Goal: Transaction & Acquisition: Book appointment/travel/reservation

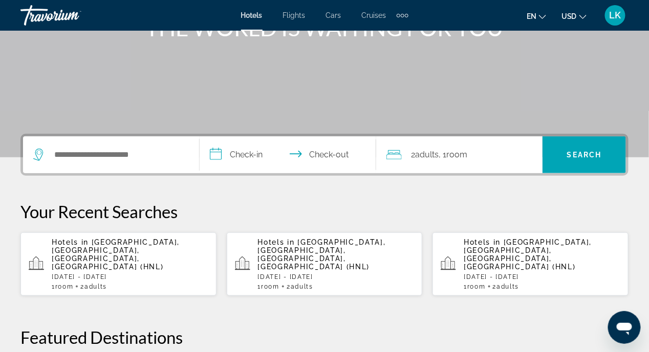
scroll to position [153, 0]
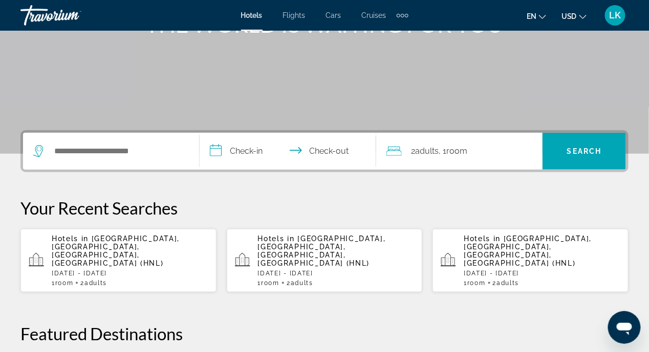
click at [284, 247] on span "Honolulu, Oahu Island, HI, United States (HNL)" at bounding box center [322, 251] width 128 height 33
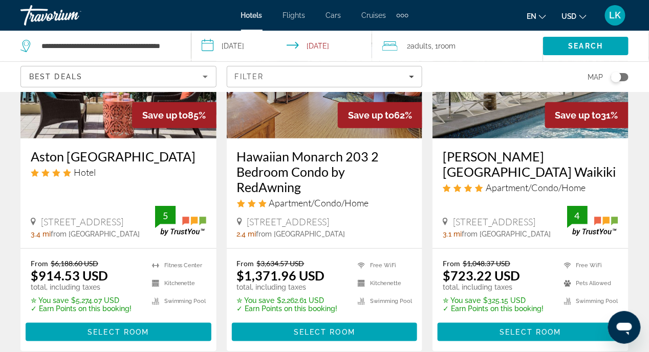
scroll to position [256, 0]
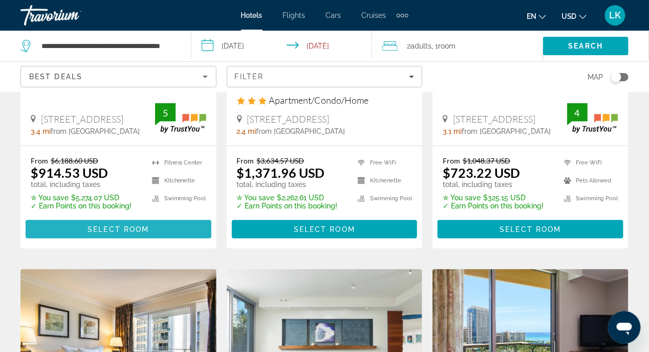
click at [136, 226] on span "Select Room" at bounding box center [117, 230] width 61 height 8
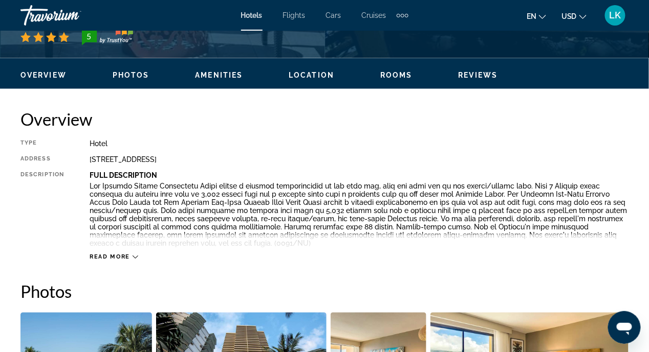
scroll to position [460, 0]
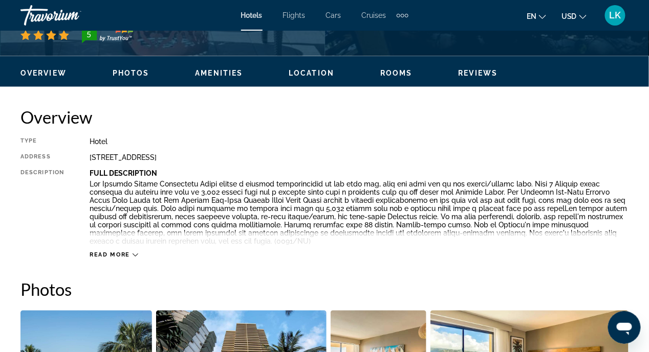
click at [130, 253] on div "Read more" at bounding box center [114, 255] width 49 height 7
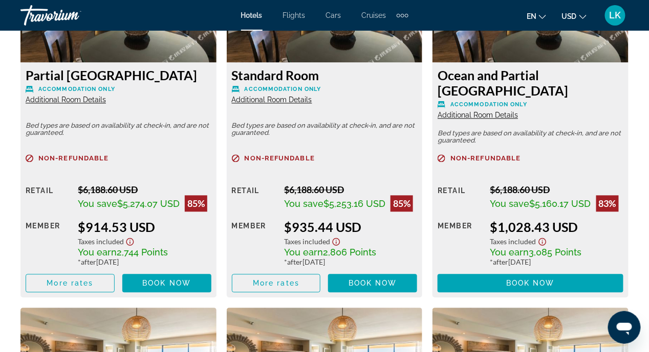
scroll to position [1739, 0]
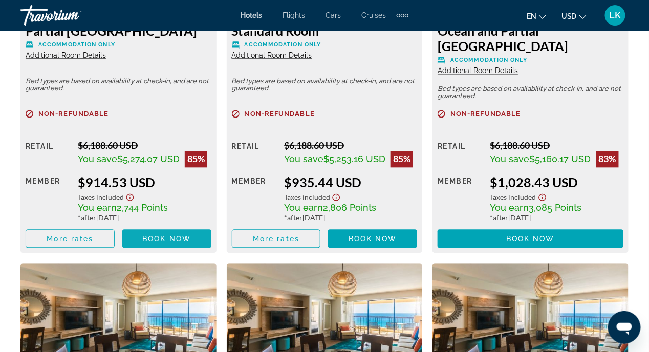
click at [154, 234] on span "Main content" at bounding box center [166, 239] width 89 height 25
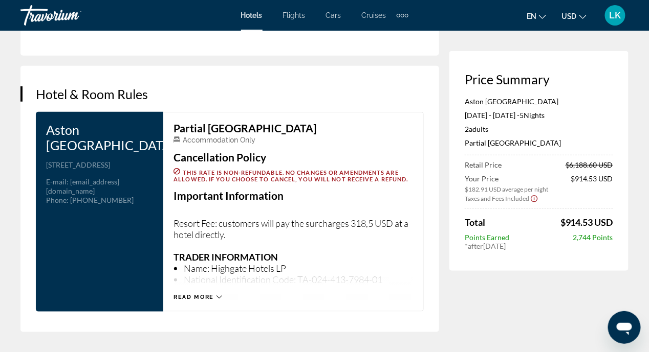
scroll to position [1330, 0]
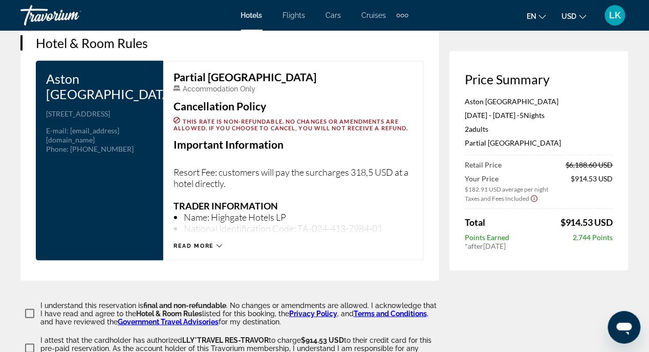
click at [218, 243] on icon "Main content" at bounding box center [219, 246] width 6 height 6
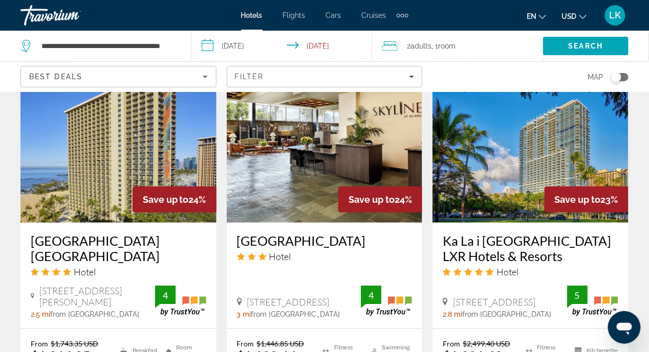
scroll to position [1535, 0]
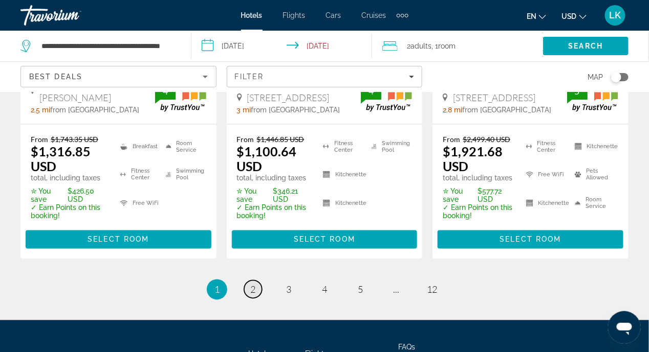
click at [253, 284] on span "2" at bounding box center [252, 289] width 5 height 11
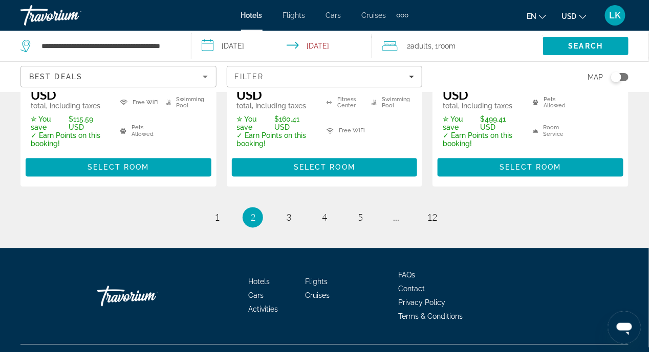
scroll to position [1609, 0]
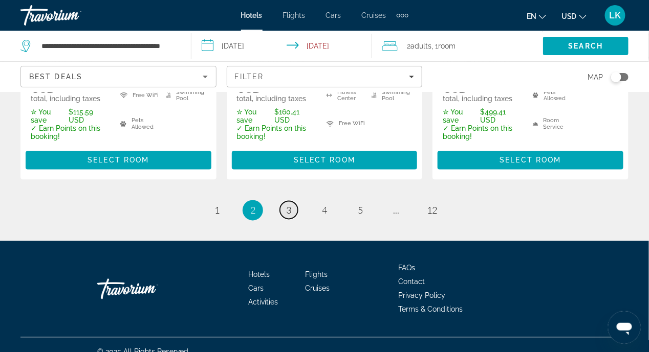
click at [290, 205] on span "3" at bounding box center [288, 210] width 5 height 11
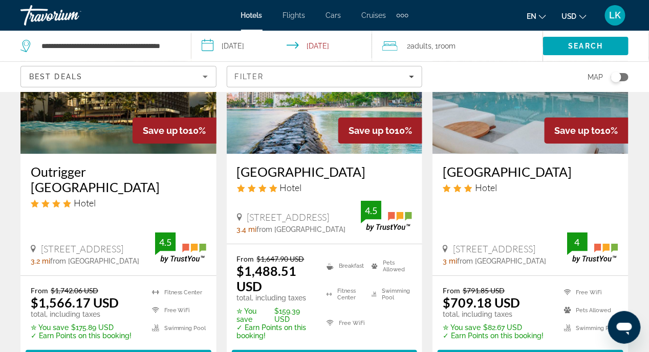
scroll to position [1023, 0]
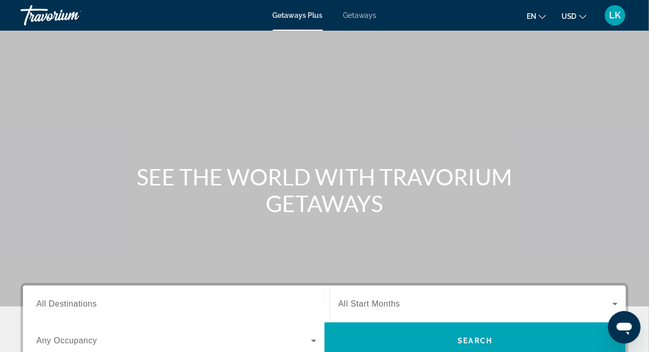
click at [357, 14] on span "Getaways" at bounding box center [359, 15] width 33 height 8
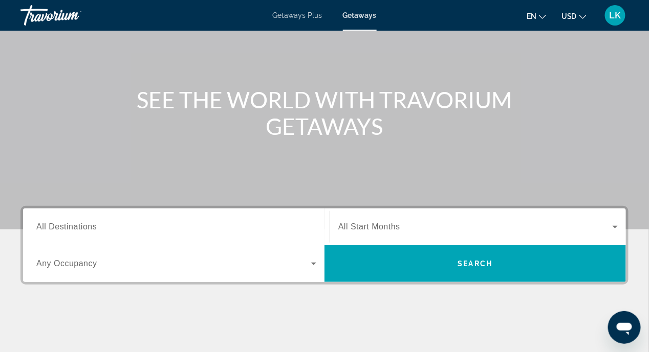
scroll to position [153, 0]
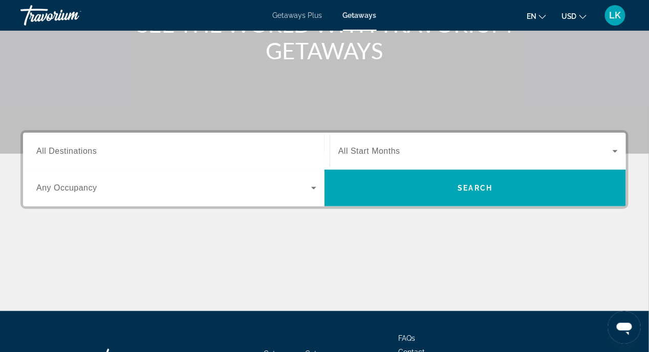
click at [49, 152] on span "All Destinations" at bounding box center [66, 151] width 60 height 9
click at [49, 152] on input "Destination All Destinations" at bounding box center [176, 152] width 280 height 12
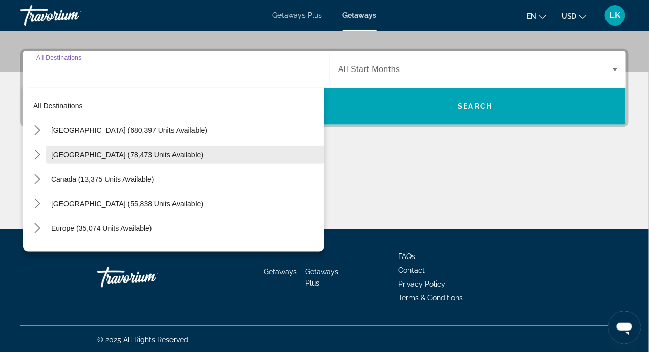
scroll to position [237, 0]
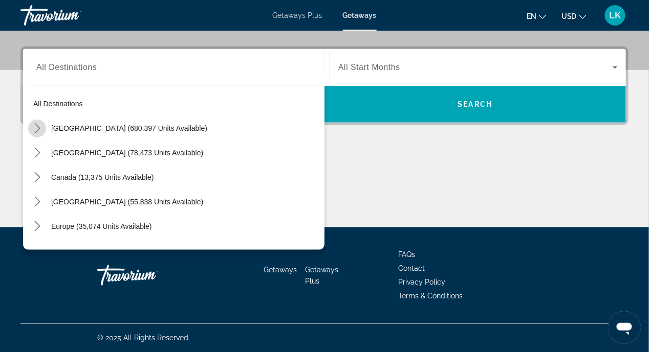
click at [33, 131] on icon "Toggle United States (680,397 units available) submenu" at bounding box center [37, 128] width 10 height 10
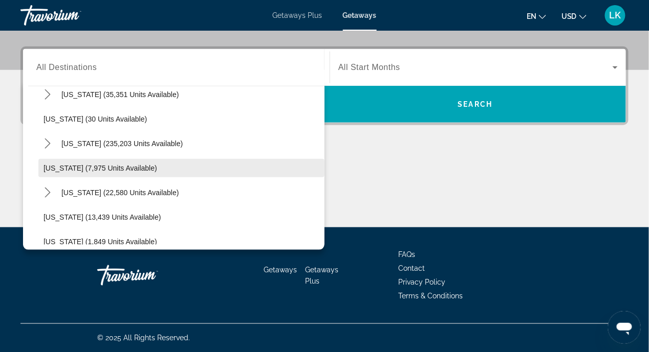
scroll to position [183, 0]
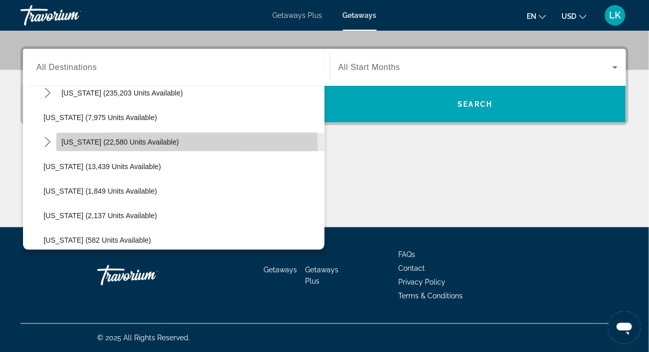
click at [82, 146] on span "Select destination: Hawaii (22,580 units available)" at bounding box center [190, 142] width 268 height 25
type input "**********"
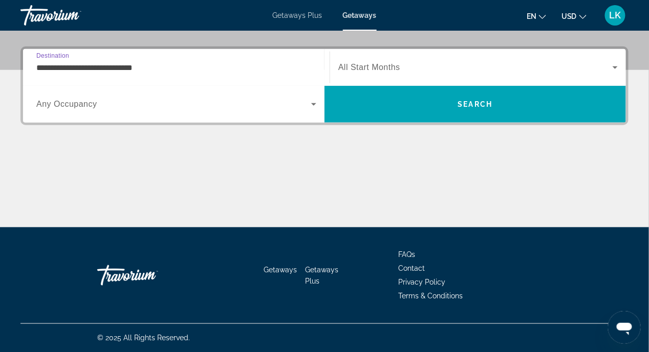
click at [315, 103] on icon "Search widget" at bounding box center [313, 104] width 5 height 3
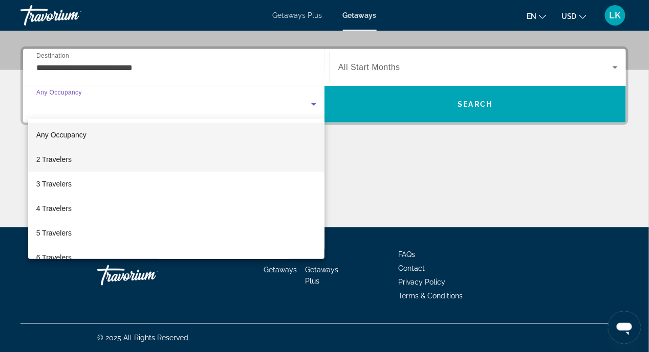
click at [50, 163] on span "2 Travelers" at bounding box center [53, 159] width 35 height 12
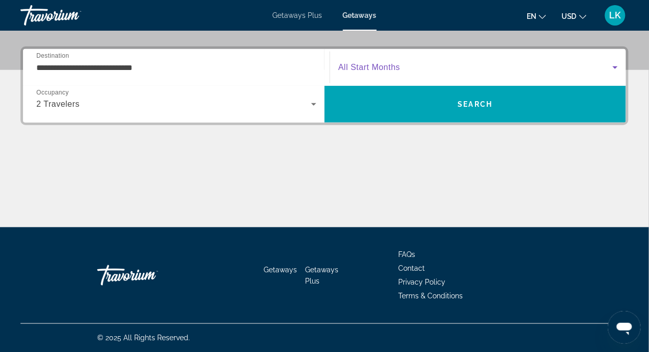
click at [614, 66] on icon "Search widget" at bounding box center [615, 67] width 12 height 12
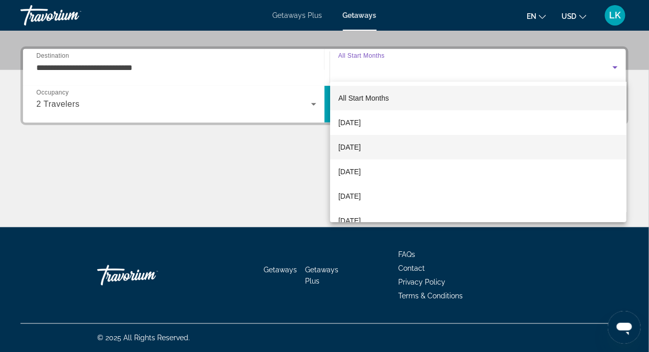
click at [361, 149] on span "November 2025" at bounding box center [349, 147] width 23 height 12
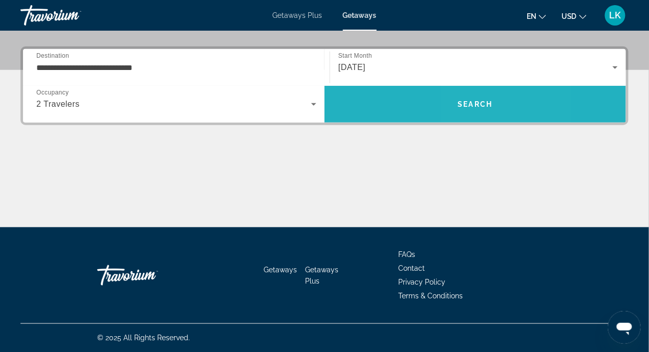
click at [469, 104] on span "Search" at bounding box center [475, 104] width 35 height 8
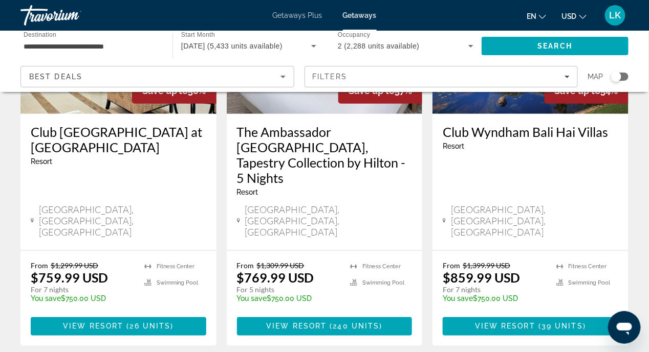
scroll to position [1409, 0]
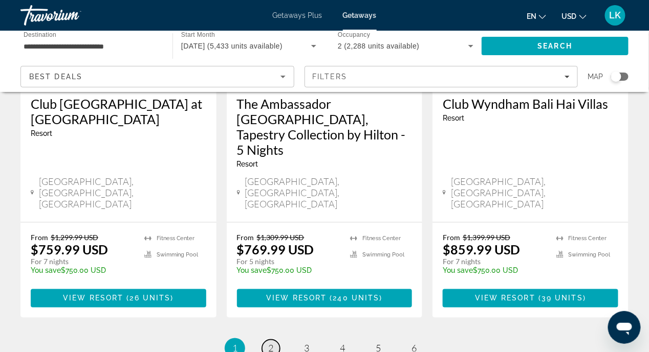
click at [271, 343] on span "2" at bounding box center [270, 348] width 5 height 11
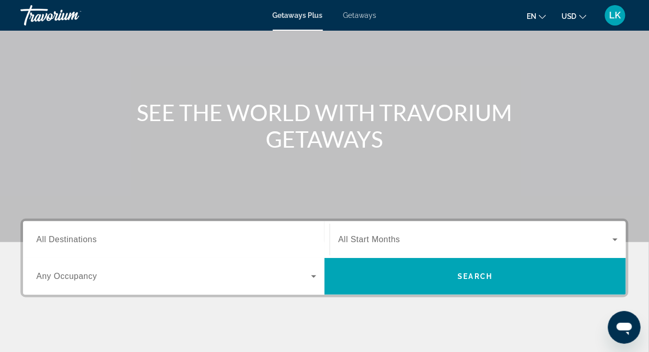
scroll to position [102, 0]
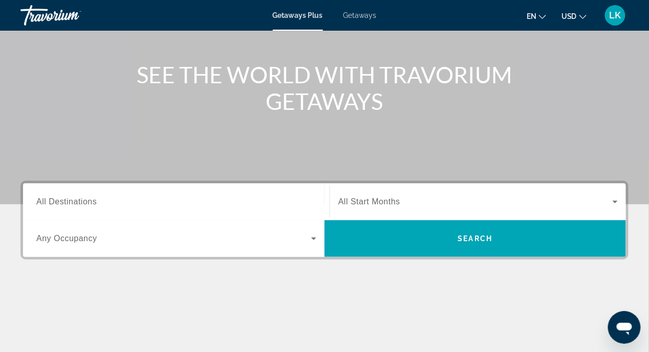
click at [57, 202] on span "All Destinations" at bounding box center [66, 201] width 60 height 9
click at [57, 202] on input "Destination All Destinations" at bounding box center [176, 202] width 280 height 12
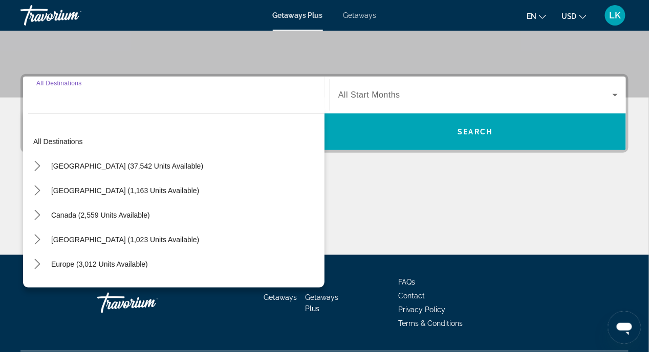
scroll to position [186, 0]
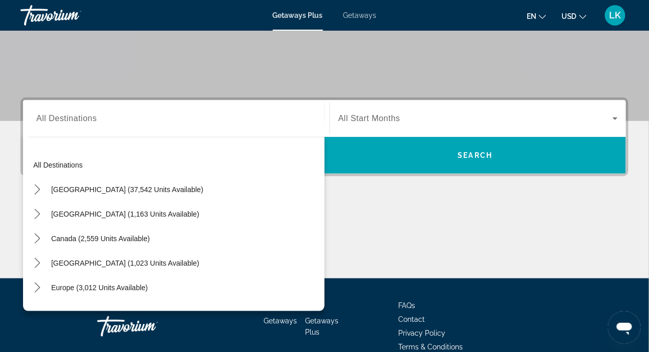
click at [367, 15] on span "Getaways" at bounding box center [359, 15] width 33 height 8
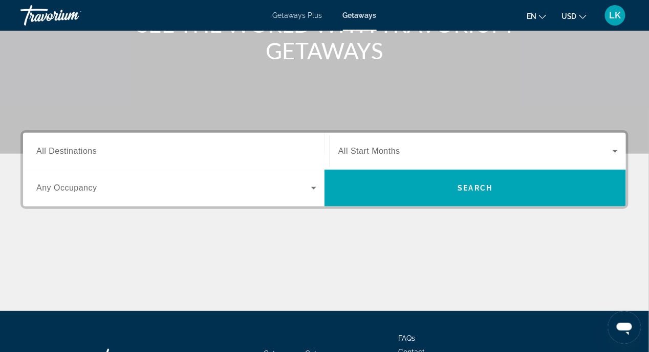
scroll to position [153, 0]
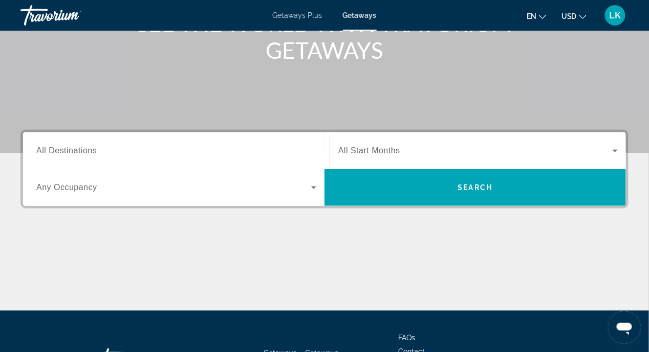
click at [63, 153] on span "All Destinations" at bounding box center [66, 150] width 60 height 9
click at [63, 153] on input "Destination All Destinations" at bounding box center [176, 151] width 280 height 12
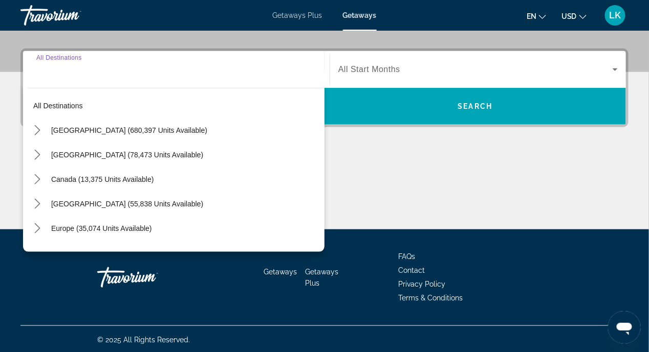
scroll to position [237, 0]
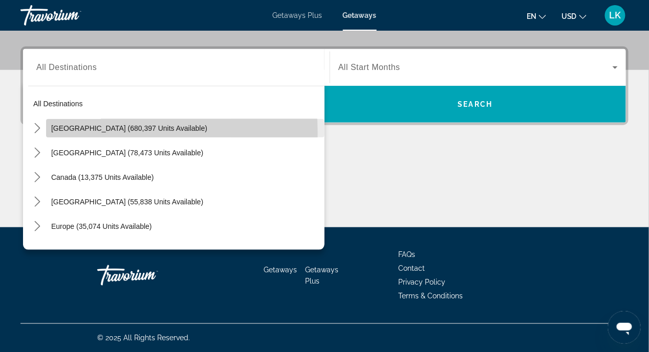
click at [79, 133] on span "Select destination: United States (680,397 units available)" at bounding box center [185, 128] width 278 height 25
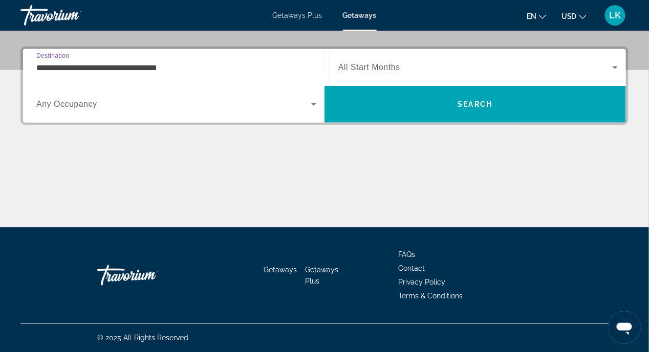
click at [313, 101] on icon "Search widget" at bounding box center [313, 104] width 12 height 12
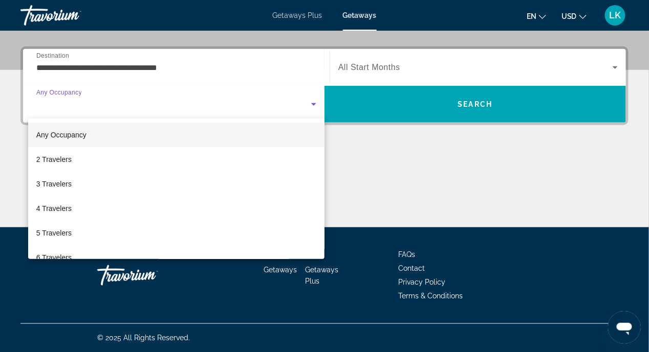
click at [354, 164] on div at bounding box center [324, 176] width 649 height 352
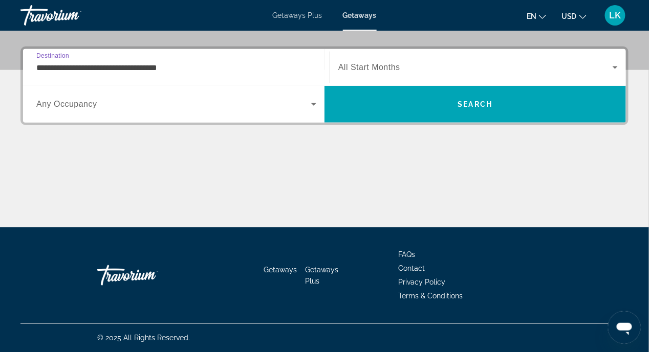
click at [62, 70] on input "**********" at bounding box center [176, 68] width 280 height 12
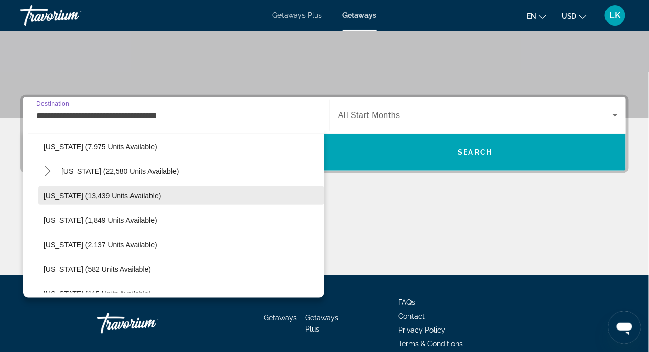
scroll to position [204, 0]
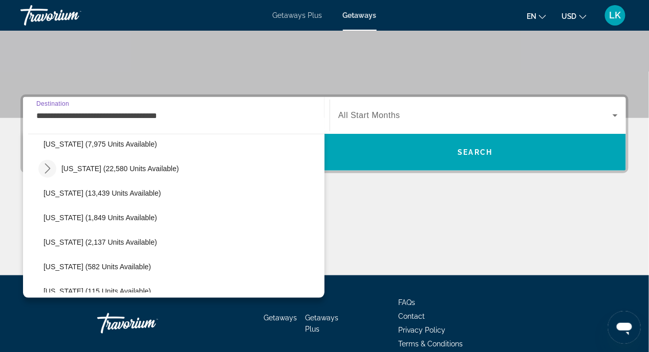
click at [48, 169] on icon "Toggle Hawaii (22,580 units available) submenu" at bounding box center [47, 169] width 10 height 10
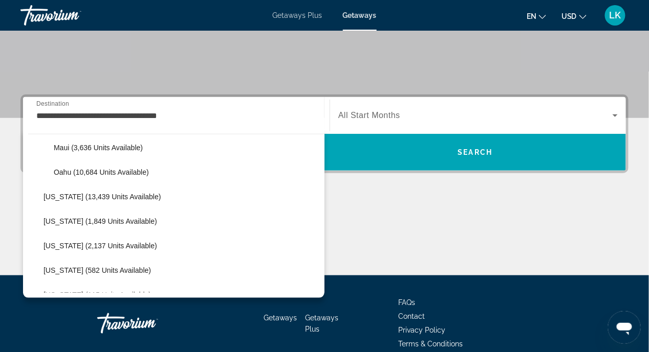
scroll to position [307, 0]
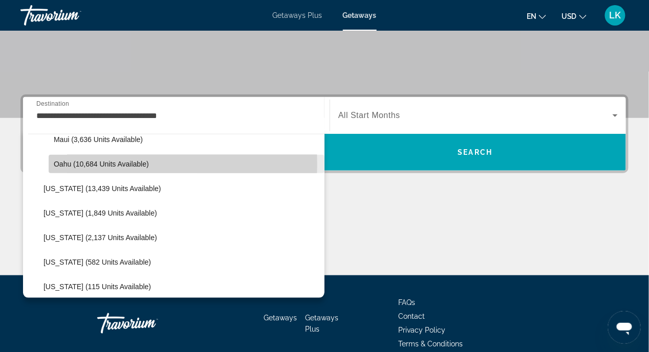
click at [62, 163] on span "Oahu (10,684 units available)" at bounding box center [101, 164] width 95 height 8
type input "**********"
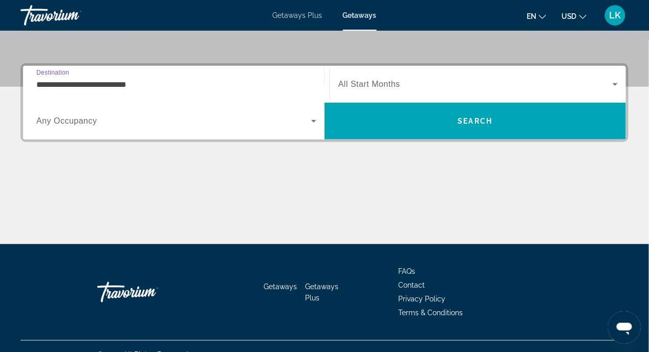
scroll to position [237, 0]
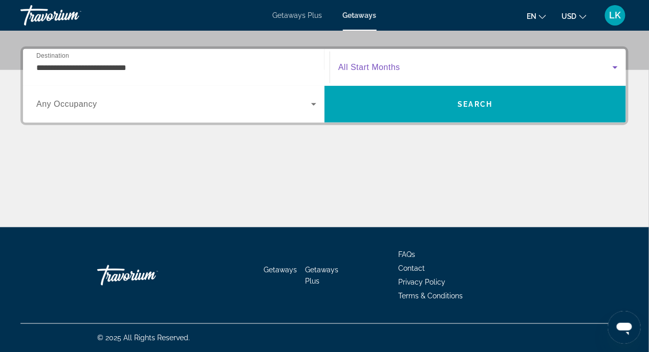
click at [615, 65] on icon "Search widget" at bounding box center [615, 67] width 12 height 12
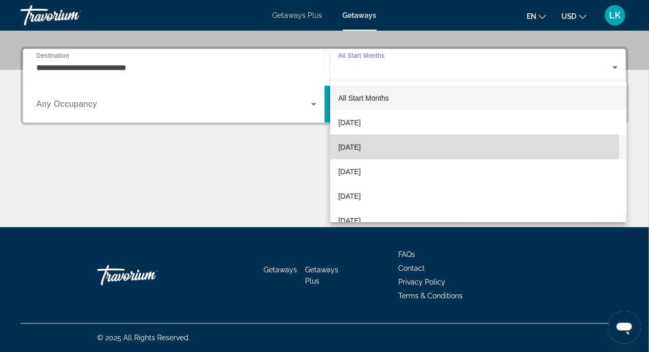
click at [358, 144] on span "November 2025" at bounding box center [349, 147] width 23 height 12
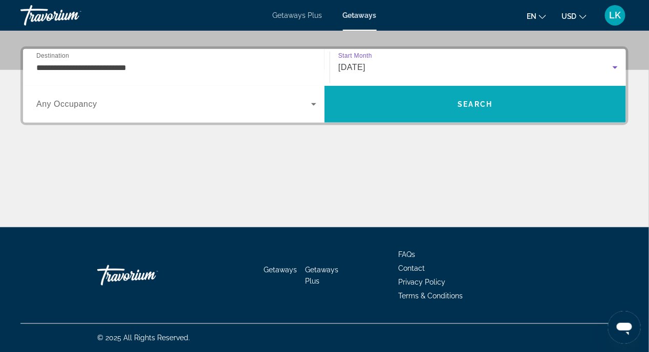
click at [485, 107] on span "Search" at bounding box center [475, 104] width 35 height 8
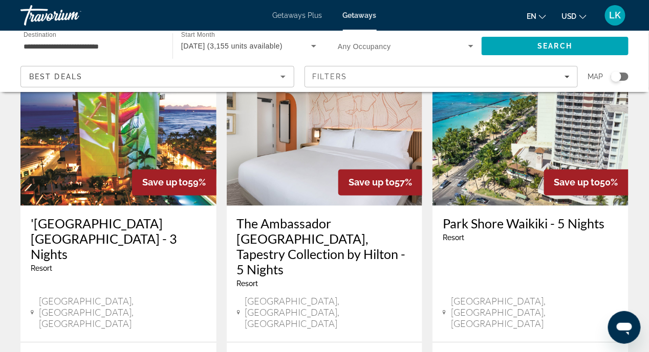
scroll to position [512, 0]
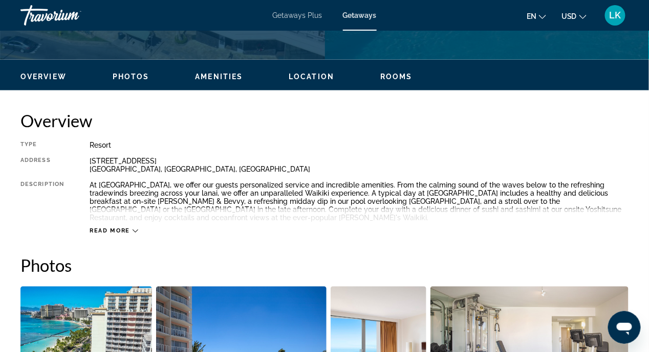
scroll to position [460, 0]
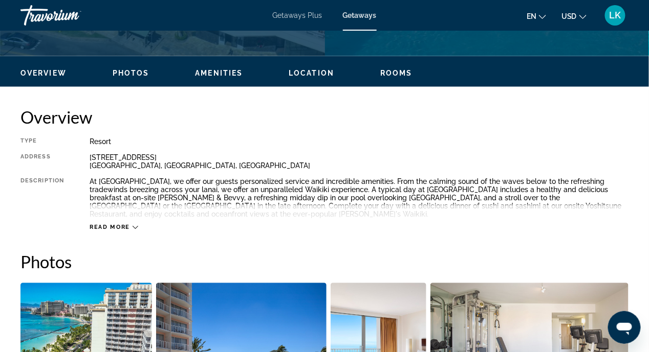
click at [132, 225] on icon "Main content" at bounding box center [135, 228] width 6 height 6
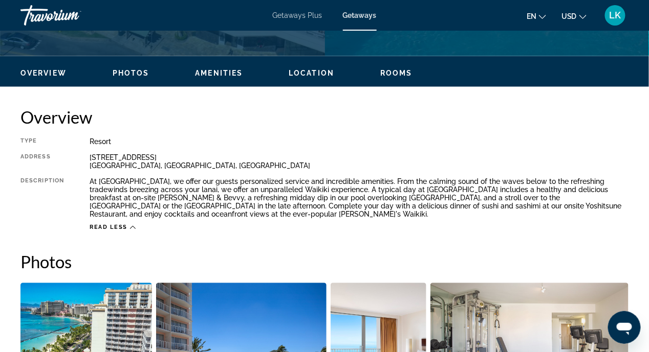
click at [323, 74] on span "Location" at bounding box center [312, 73] width 46 height 8
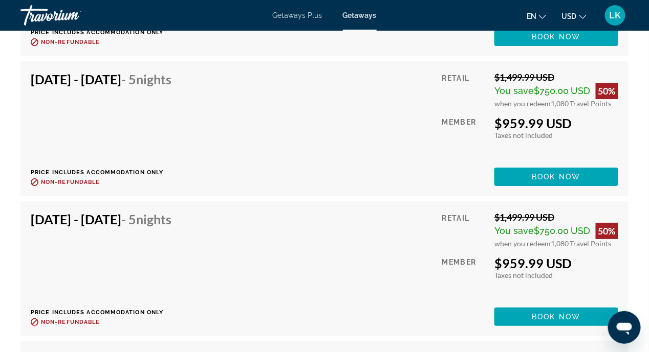
scroll to position [3291, 0]
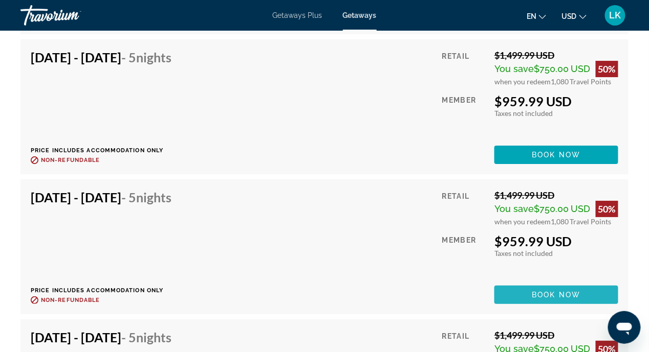
click at [546, 293] on span "Book now" at bounding box center [556, 295] width 49 height 8
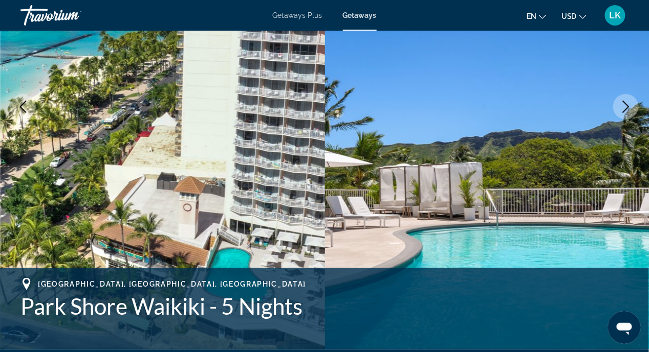
scroll to position [153, 0]
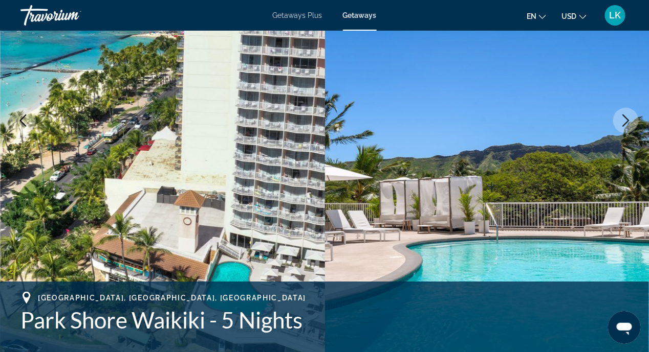
click at [626, 121] on icon "Next image" at bounding box center [625, 121] width 12 height 12
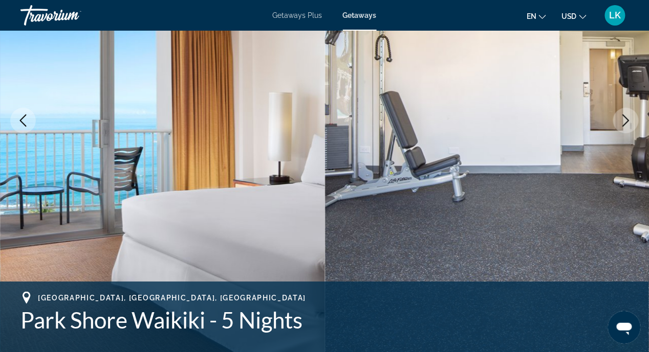
click at [625, 121] on icon "Next image" at bounding box center [625, 121] width 12 height 12
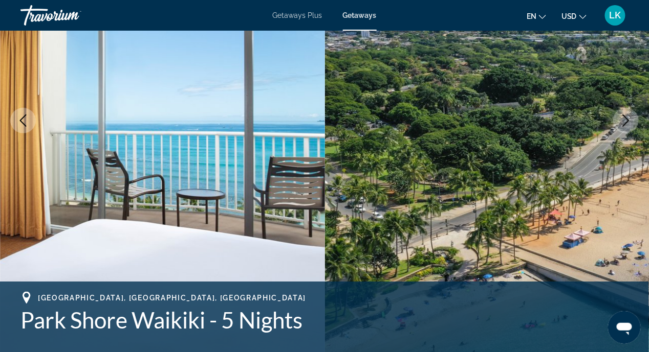
click at [622, 121] on icon "Next image" at bounding box center [625, 121] width 12 height 12
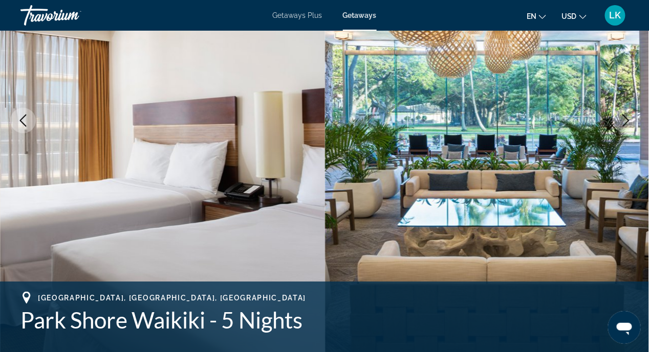
click at [622, 121] on icon "Next image" at bounding box center [625, 121] width 12 height 12
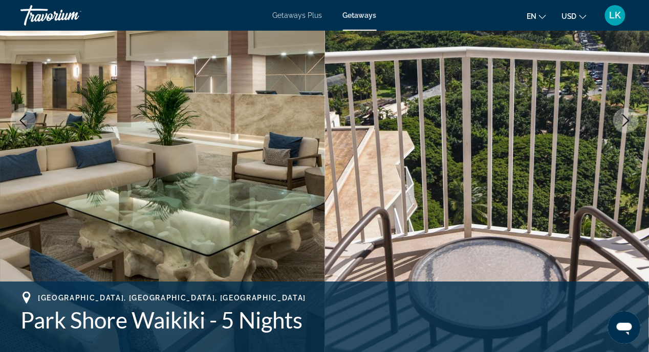
drag, startPoint x: 622, startPoint y: 121, endPoint x: 641, endPoint y: 100, distance: 29.0
click at [641, 100] on img "Main content" at bounding box center [487, 121] width 325 height 486
click at [625, 116] on icon "Next image" at bounding box center [626, 121] width 7 height 12
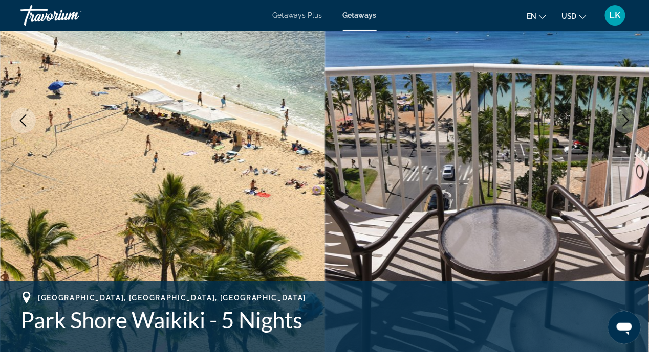
click at [625, 123] on icon "Next image" at bounding box center [626, 121] width 7 height 12
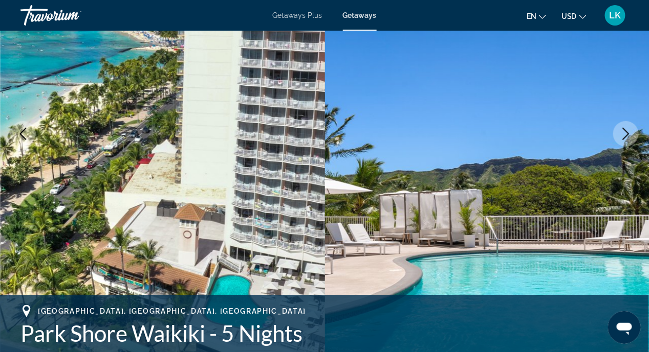
scroll to position [51, 0]
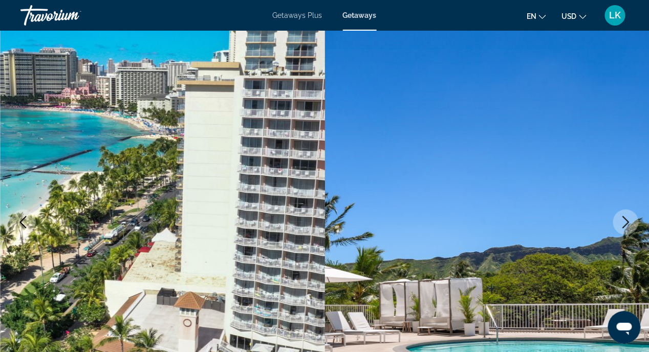
click at [620, 220] on icon "Next image" at bounding box center [625, 222] width 12 height 12
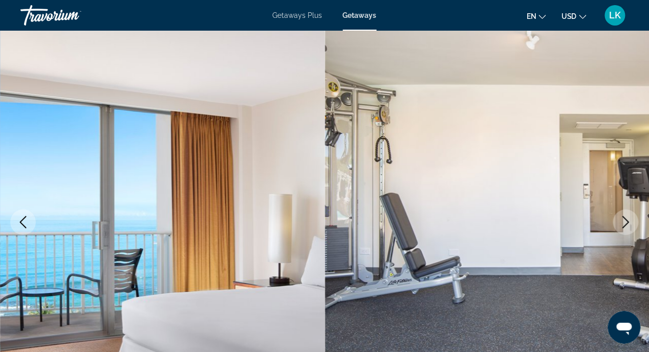
click at [620, 220] on icon "Next image" at bounding box center [625, 222] width 12 height 12
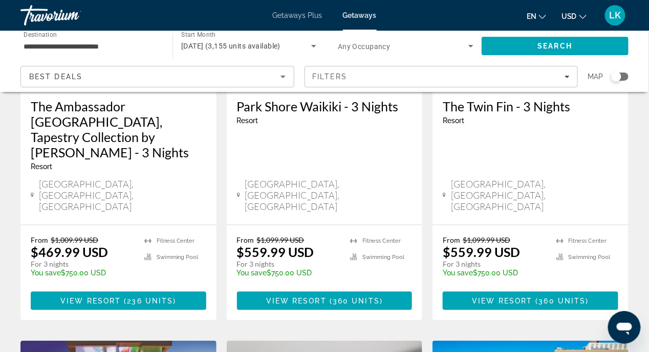
scroll to position [204, 0]
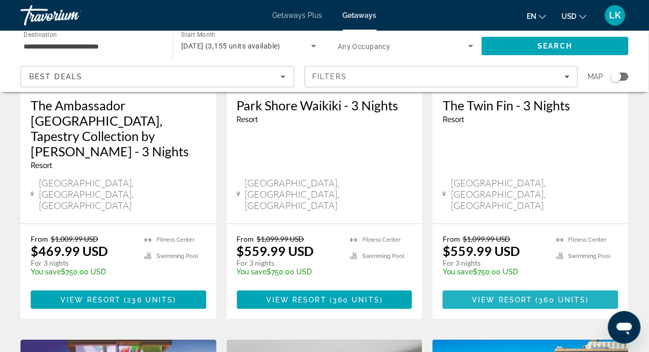
click at [515, 296] on span "View Resort" at bounding box center [502, 300] width 60 height 8
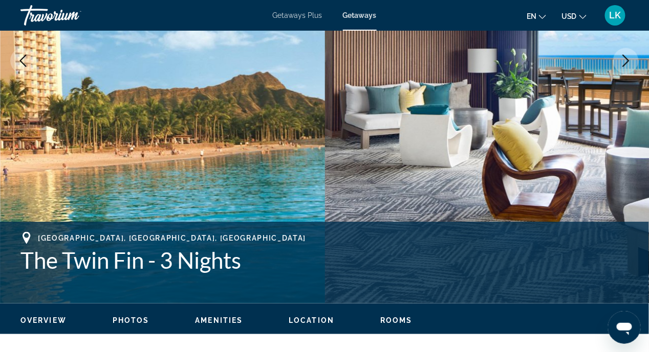
scroll to position [358, 0]
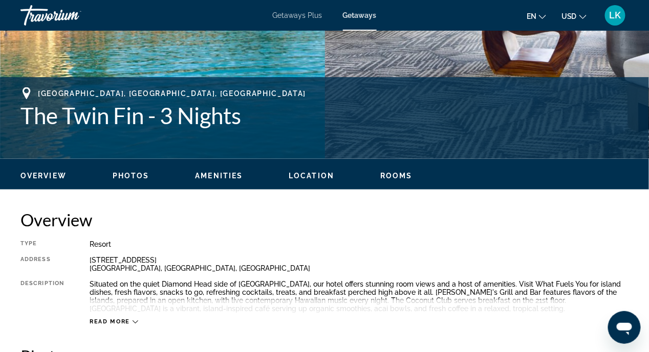
click at [301, 176] on span "Location" at bounding box center [312, 176] width 46 height 8
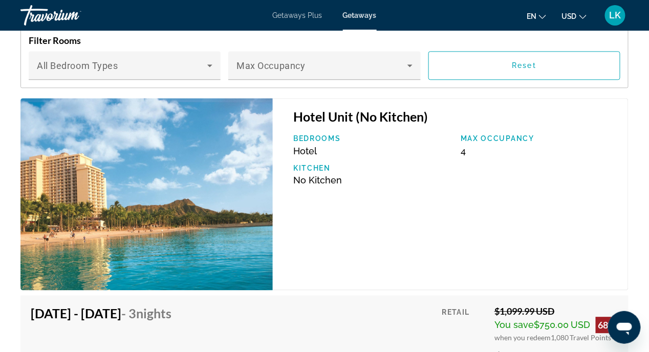
scroll to position [1850, 0]
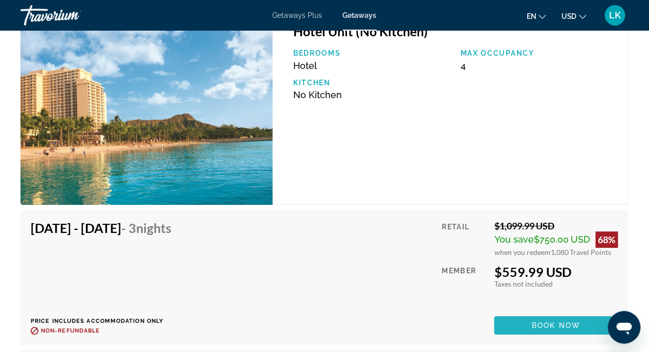
click at [537, 323] on span "Book now" at bounding box center [556, 326] width 49 height 8
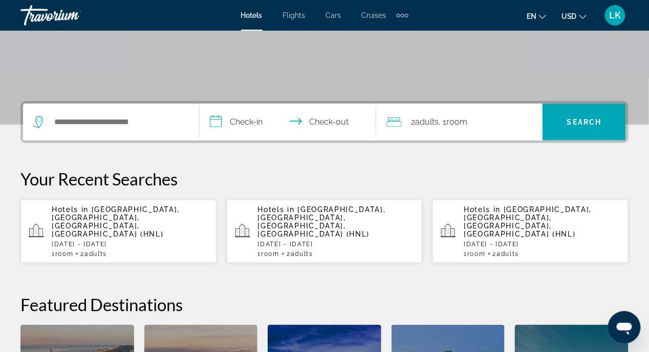
scroll to position [204, 0]
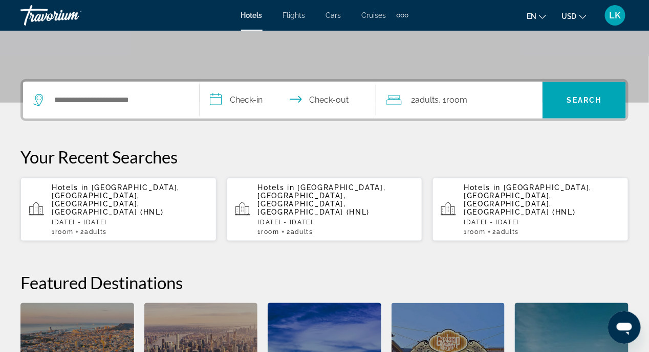
click at [130, 219] on p "Tue, 11 Nov - Sun, 16 Nov" at bounding box center [130, 222] width 157 height 7
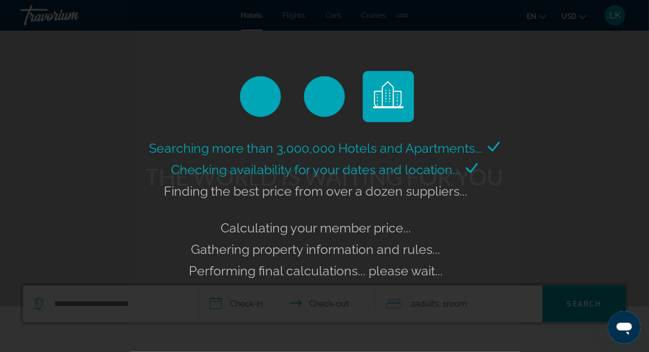
scroll to position [256, 0]
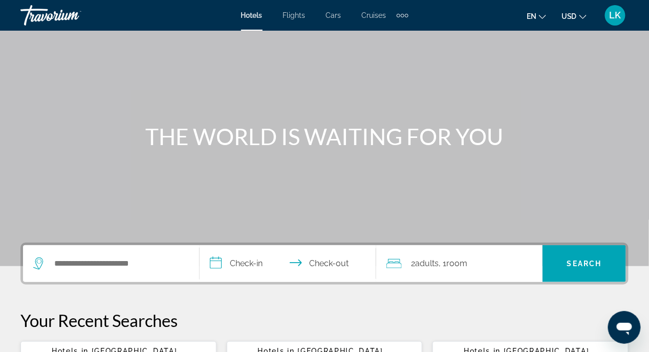
scroll to position [102, 0]
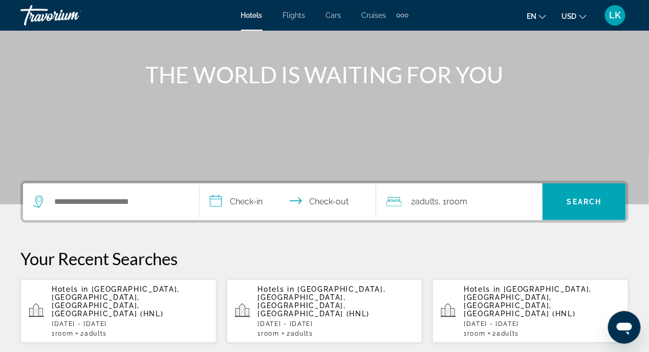
click at [38, 201] on icon "Search widget" at bounding box center [39, 202] width 12 height 12
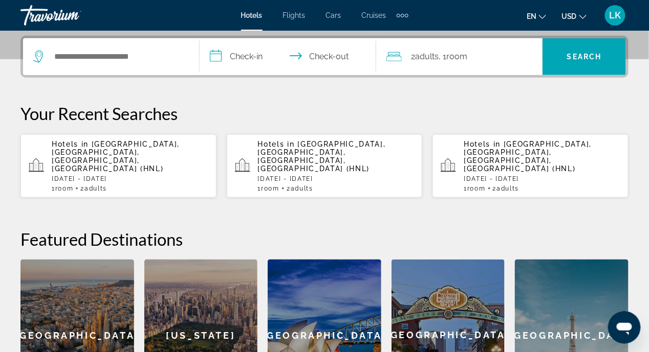
scroll to position [250, 0]
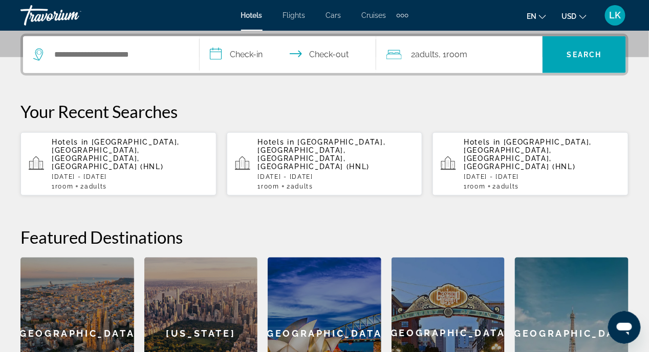
click at [96, 173] on p "[DATE] - [DATE]" at bounding box center [130, 176] width 157 height 7
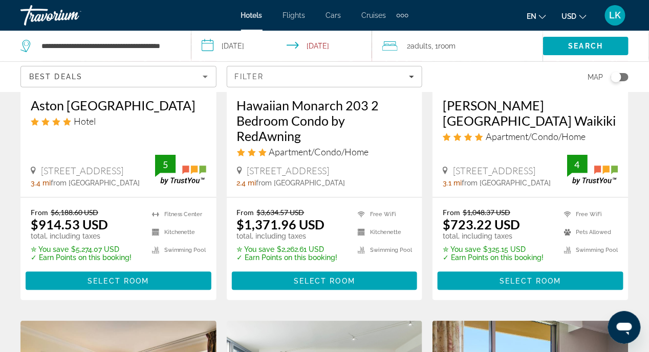
scroll to position [307, 0]
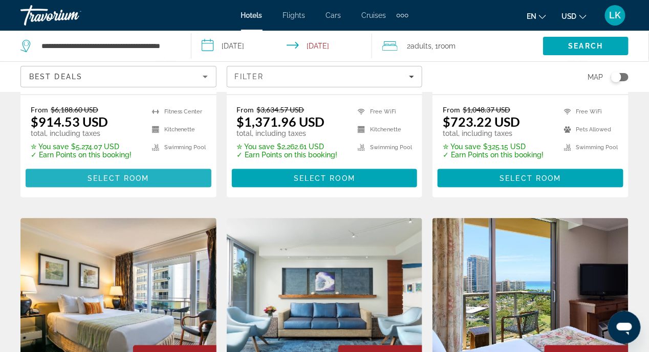
click at [119, 174] on span "Select Room" at bounding box center [117, 178] width 61 height 8
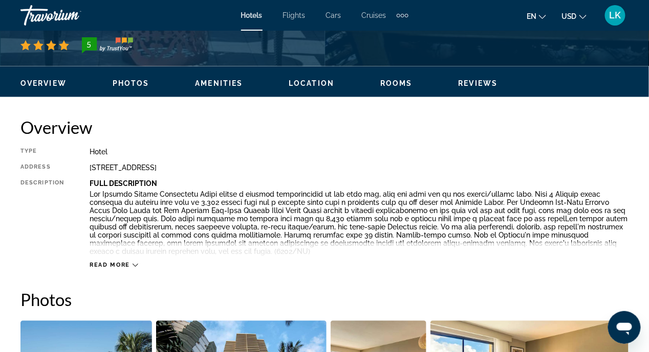
scroll to position [460, 0]
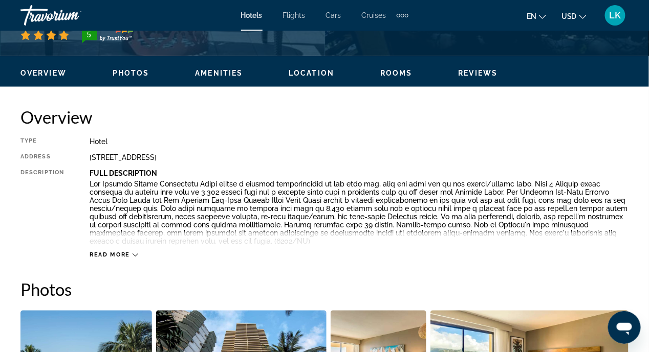
click at [134, 255] on icon "Main content" at bounding box center [135, 255] width 6 height 3
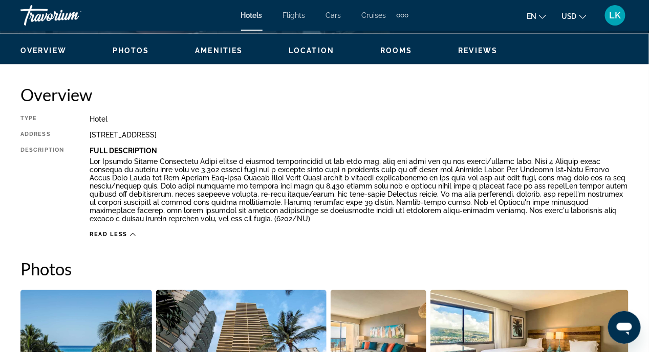
scroll to position [409, 0]
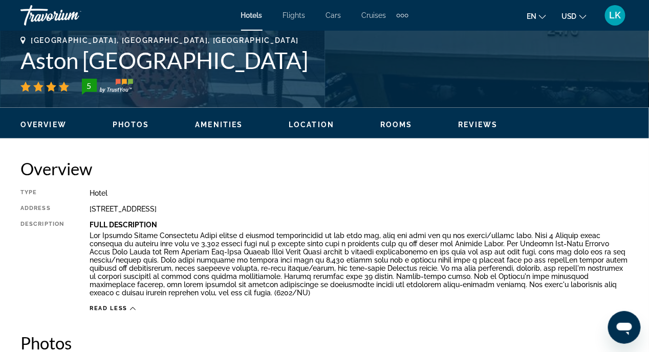
click at [472, 124] on span "Reviews" at bounding box center [477, 125] width 39 height 8
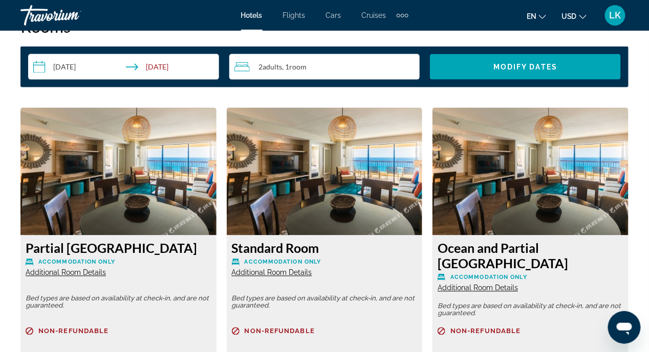
scroll to position [1535, 0]
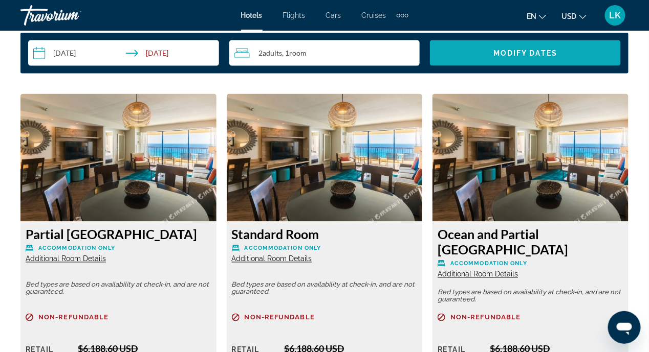
click at [522, 50] on span "Modify Dates" at bounding box center [525, 53] width 64 height 8
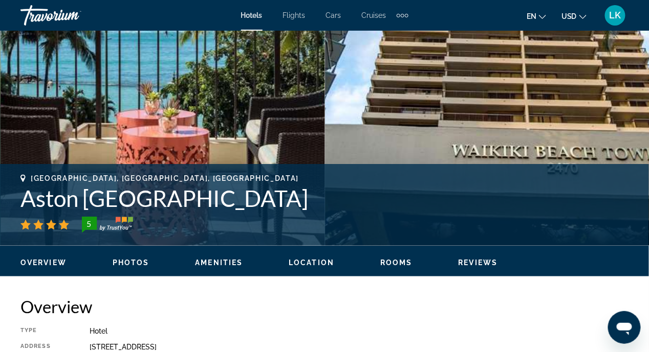
scroll to position [256, 0]
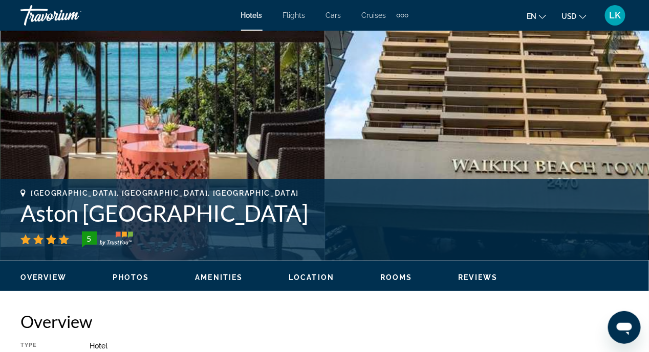
click at [138, 274] on span "Photos" at bounding box center [131, 278] width 37 height 8
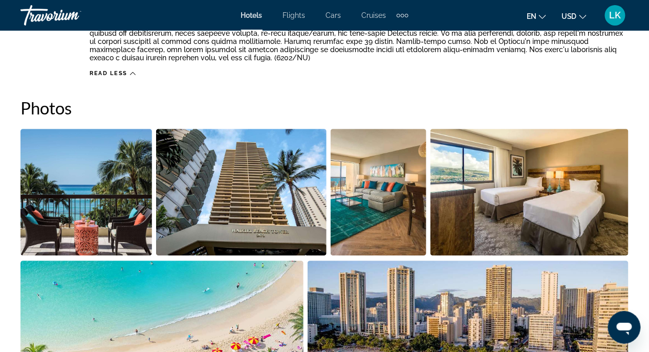
scroll to position [681, 0]
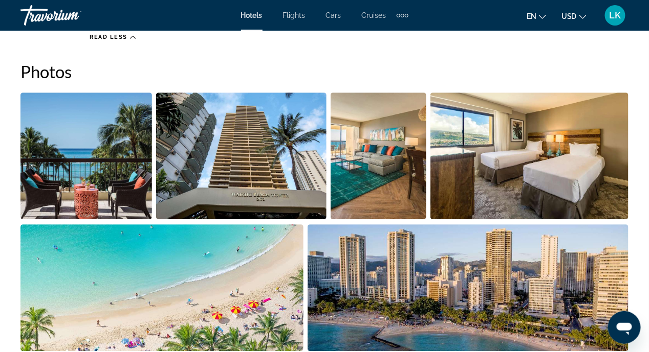
click at [275, 192] on img "Open full-screen image slider" at bounding box center [241, 156] width 170 height 127
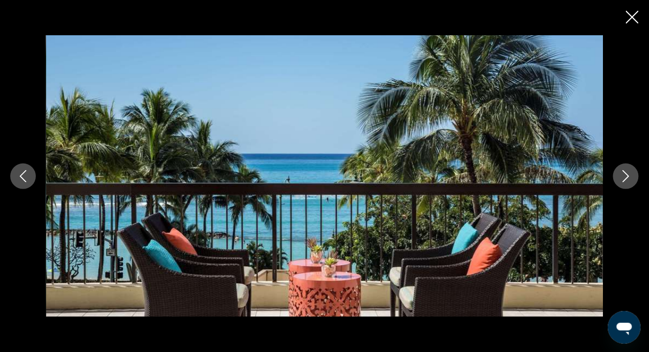
click at [625, 178] on icon "Next image" at bounding box center [625, 176] width 12 height 12
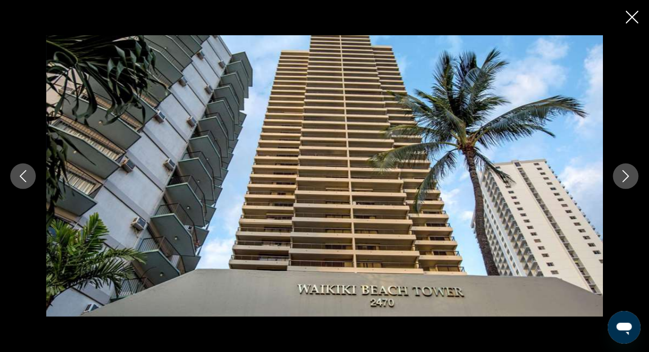
click at [625, 178] on icon "Next image" at bounding box center [625, 176] width 12 height 12
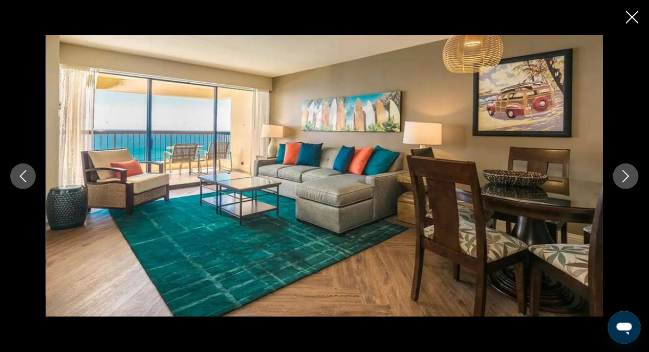
click at [625, 178] on icon "Next image" at bounding box center [625, 176] width 12 height 12
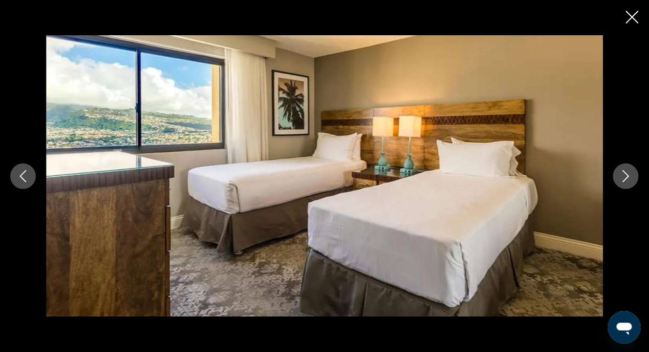
click at [625, 178] on icon "Next image" at bounding box center [625, 176] width 12 height 12
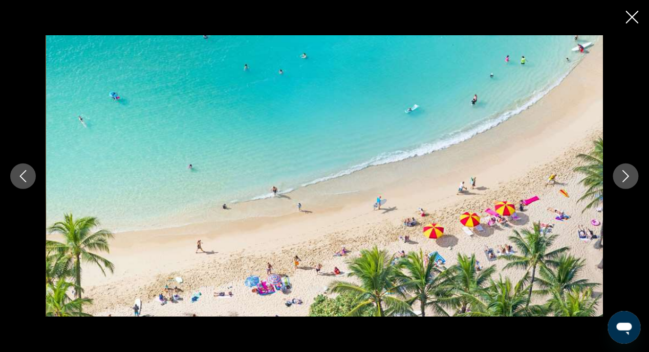
click at [625, 178] on icon "Next image" at bounding box center [625, 176] width 12 height 12
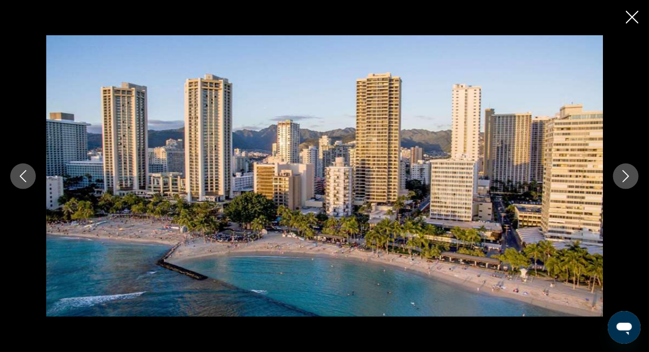
click at [625, 176] on icon "Next image" at bounding box center [625, 176] width 12 height 12
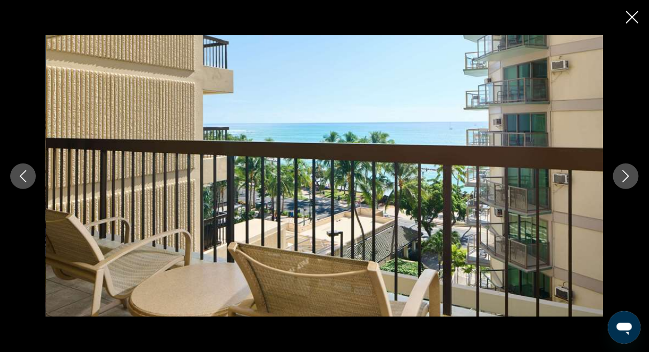
click at [626, 178] on icon "Next image" at bounding box center [626, 176] width 7 height 12
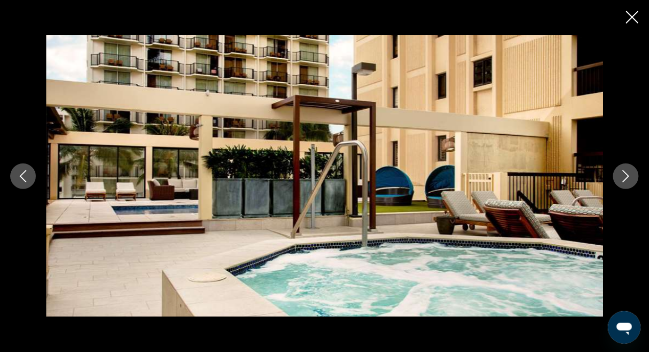
click at [626, 178] on icon "Next image" at bounding box center [626, 176] width 7 height 12
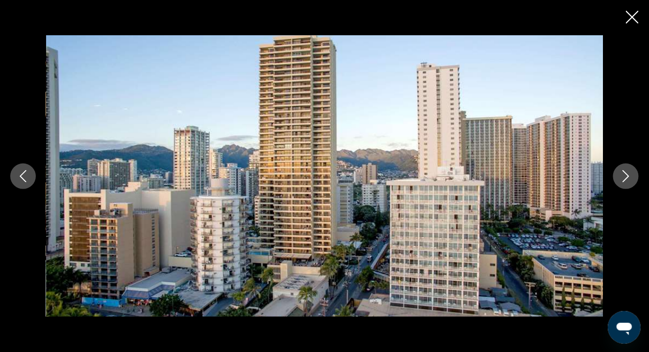
click at [626, 178] on icon "Next image" at bounding box center [626, 176] width 7 height 12
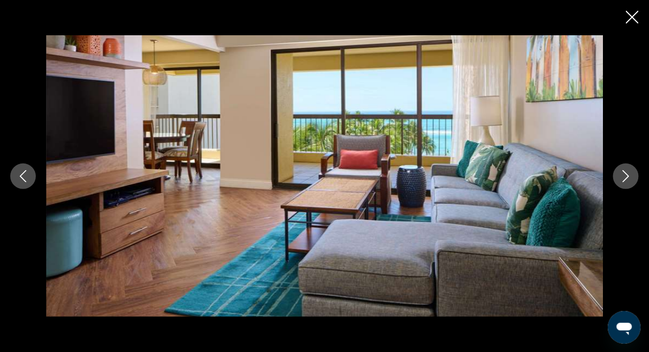
click at [626, 179] on icon "Next image" at bounding box center [625, 176] width 12 height 12
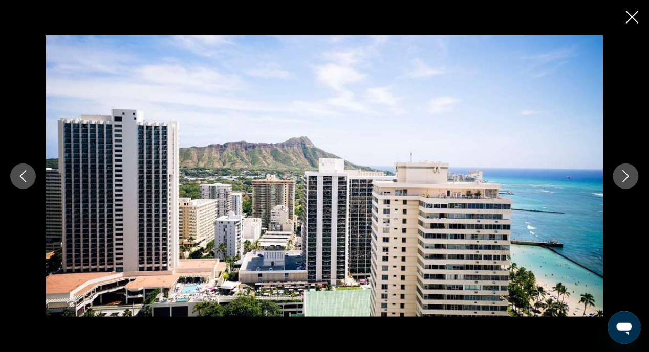
click at [627, 175] on icon "Next image" at bounding box center [626, 176] width 7 height 12
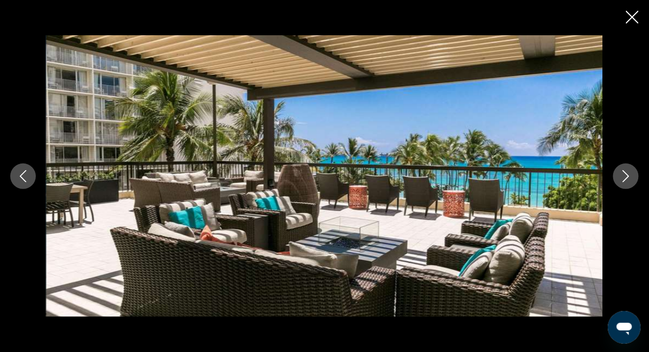
click at [627, 179] on icon "Next image" at bounding box center [625, 176] width 12 height 12
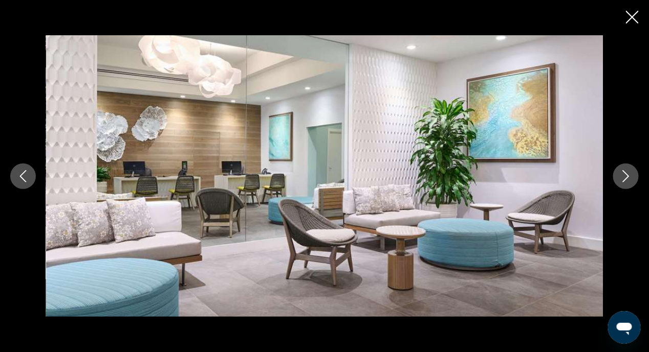
click at [627, 175] on icon "Next image" at bounding box center [626, 176] width 7 height 12
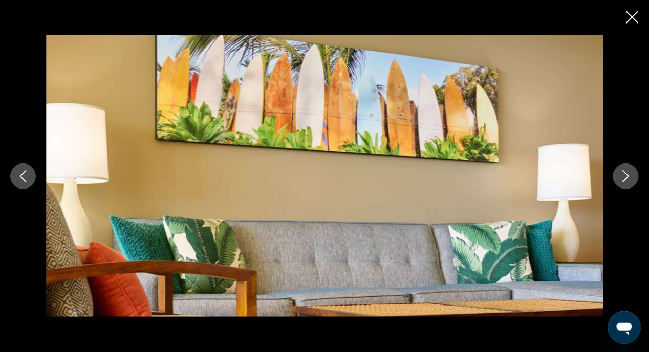
click at [627, 173] on icon "Next image" at bounding box center [625, 176] width 12 height 12
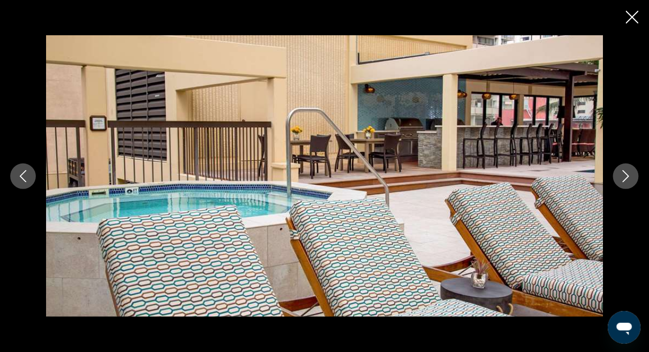
click at [626, 172] on icon "Next image" at bounding box center [625, 176] width 12 height 12
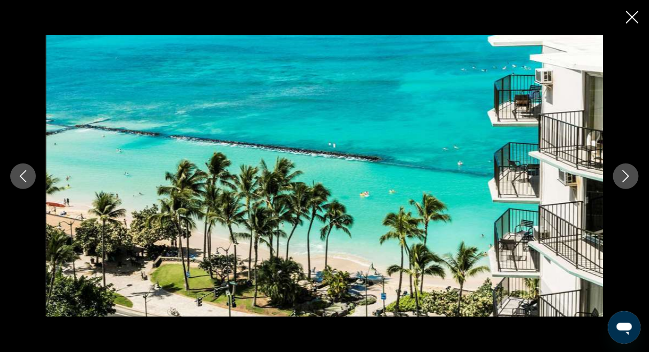
click at [624, 175] on icon "Next image" at bounding box center [625, 176] width 12 height 12
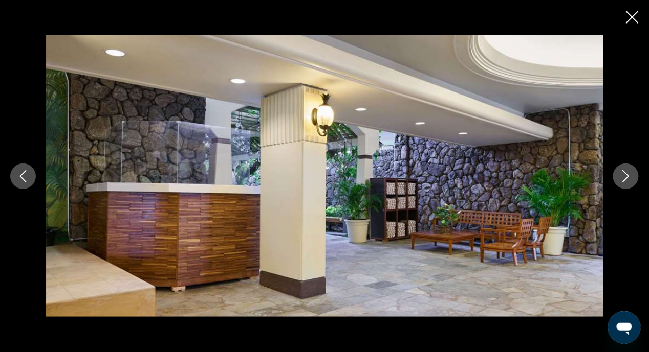
click at [625, 174] on icon "Next image" at bounding box center [625, 176] width 12 height 12
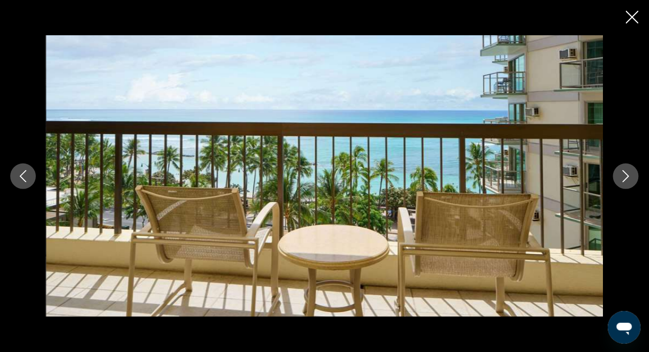
click at [625, 174] on icon "Next image" at bounding box center [625, 176] width 12 height 12
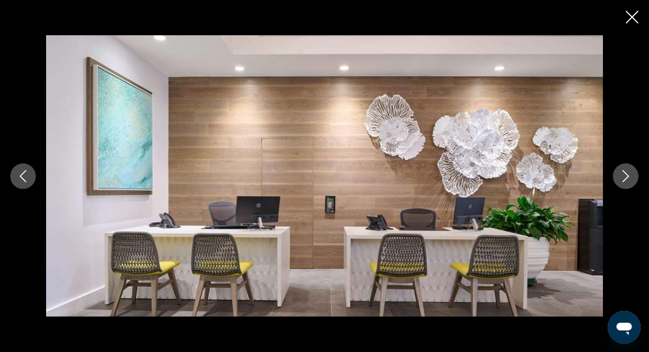
click at [625, 174] on icon "Next image" at bounding box center [625, 176] width 12 height 12
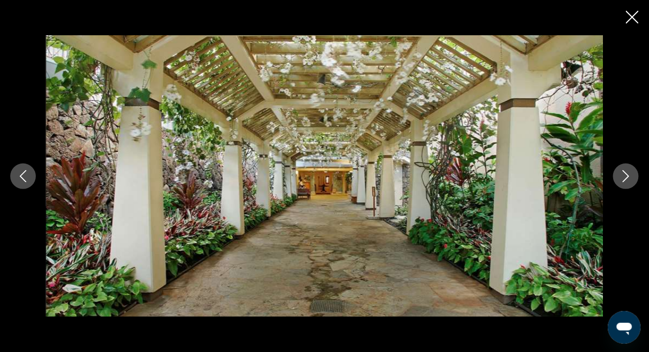
click at [626, 178] on icon "Next image" at bounding box center [625, 176] width 12 height 12
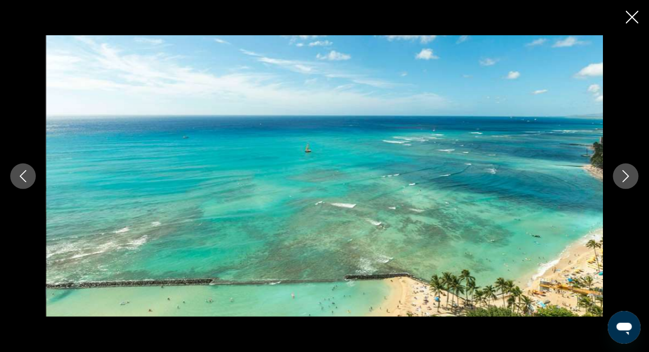
click at [626, 178] on icon "Next image" at bounding box center [625, 176] width 12 height 12
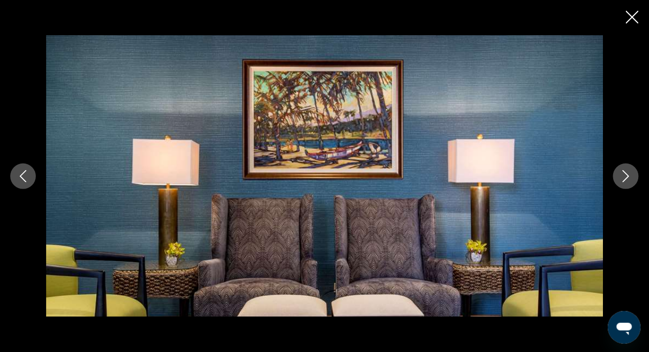
click at [627, 176] on icon "Next image" at bounding box center [625, 176] width 12 height 12
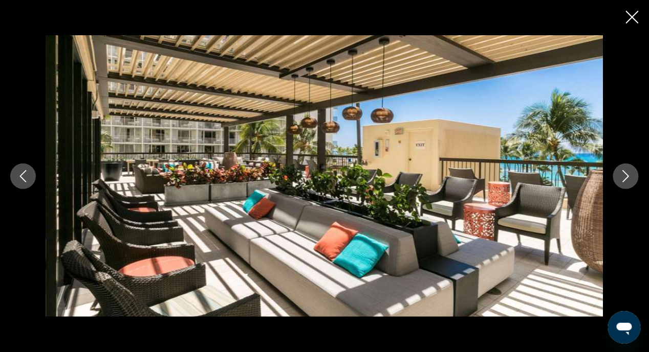
click at [627, 176] on icon "Next image" at bounding box center [625, 176] width 12 height 12
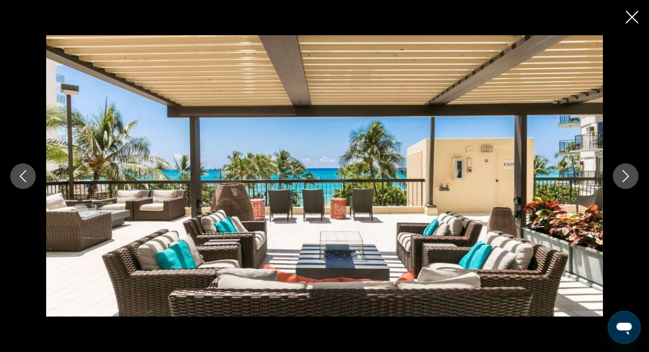
click at [627, 176] on icon "Next image" at bounding box center [625, 176] width 12 height 12
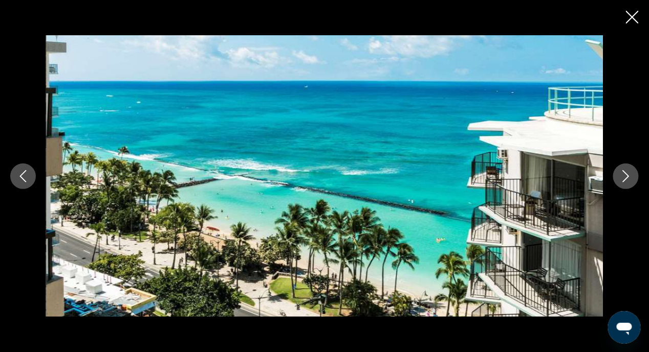
click at [627, 177] on icon "Next image" at bounding box center [625, 176] width 12 height 12
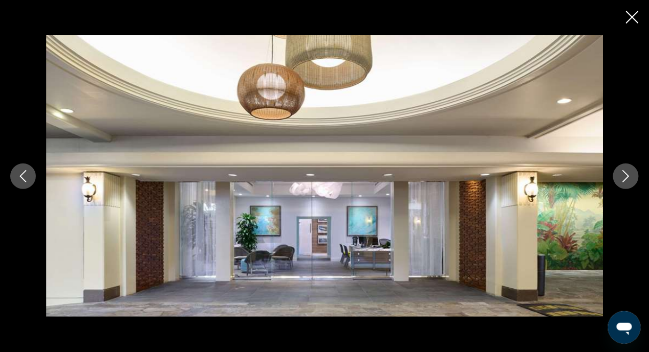
click at [626, 181] on icon "Next image" at bounding box center [625, 176] width 12 height 12
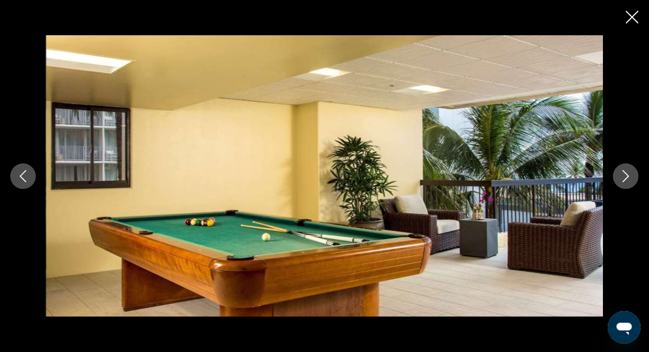
click at [628, 177] on icon "Next image" at bounding box center [625, 176] width 12 height 12
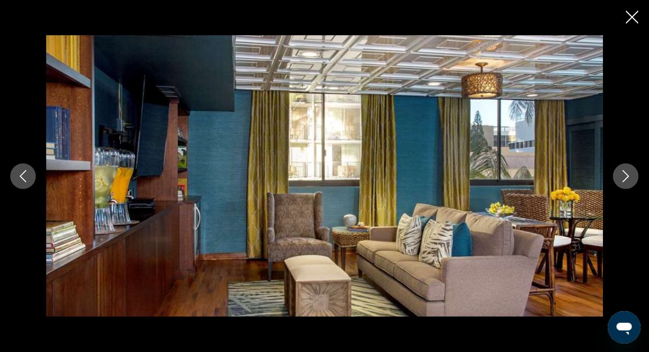
click at [630, 177] on icon "Next image" at bounding box center [625, 176] width 12 height 12
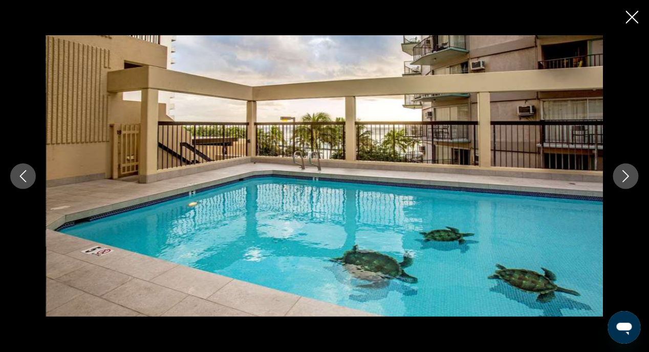
drag, startPoint x: 630, startPoint y: 177, endPoint x: 637, endPoint y: 90, distance: 87.3
click at [637, 89] on div "prev next" at bounding box center [324, 176] width 649 height 282
click at [622, 172] on icon "Next image" at bounding box center [625, 176] width 12 height 12
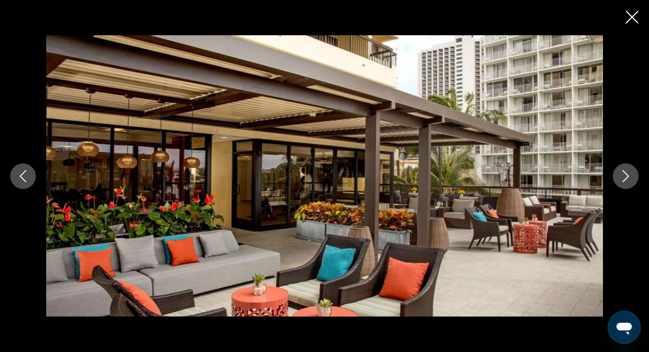
click at [623, 172] on icon "Next image" at bounding box center [625, 176] width 12 height 12
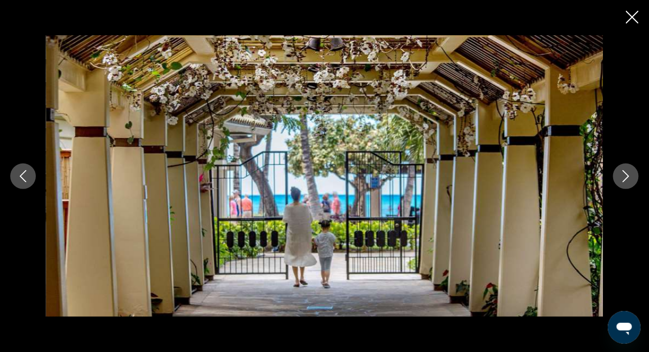
click at [623, 172] on icon "Next image" at bounding box center [625, 176] width 12 height 12
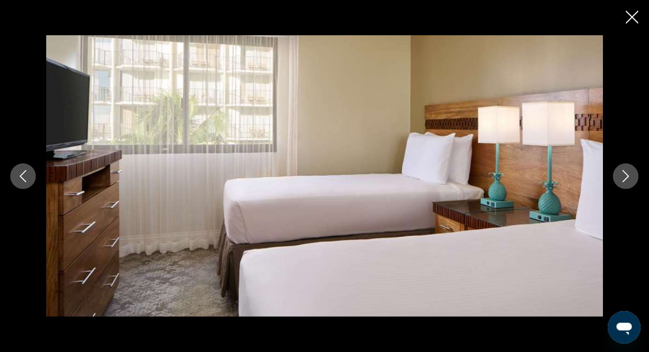
click at [623, 172] on icon "Next image" at bounding box center [625, 176] width 12 height 12
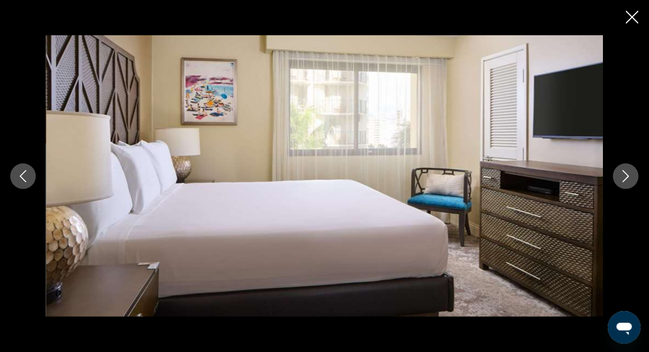
click at [630, 173] on icon "Next image" at bounding box center [625, 176] width 12 height 12
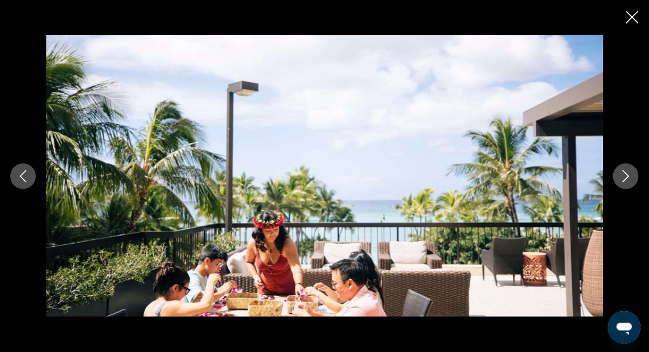
click at [631, 173] on icon "Next image" at bounding box center [625, 176] width 12 height 12
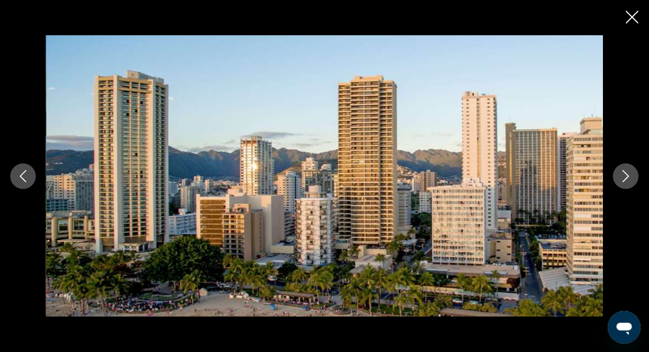
click at [631, 174] on icon "Next image" at bounding box center [625, 176] width 12 height 12
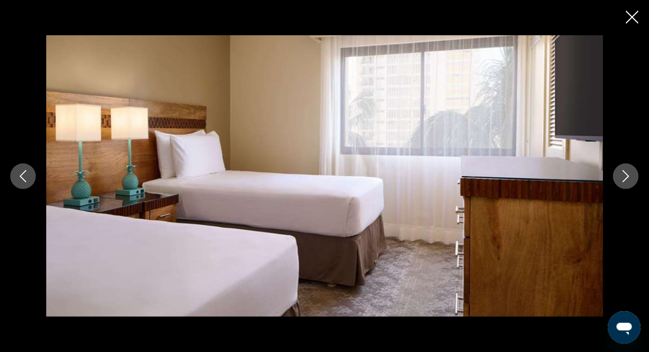
click at [631, 14] on icon "Close slideshow" at bounding box center [632, 17] width 13 height 13
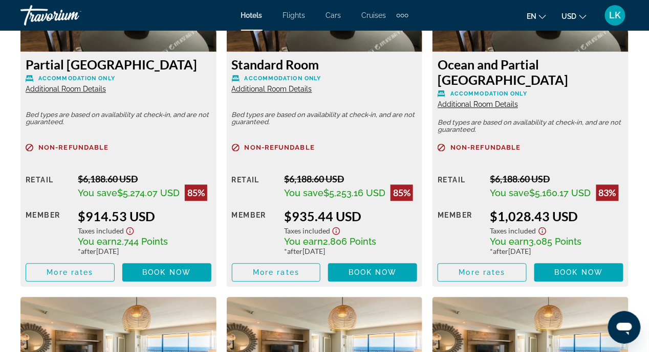
scroll to position [1757, 0]
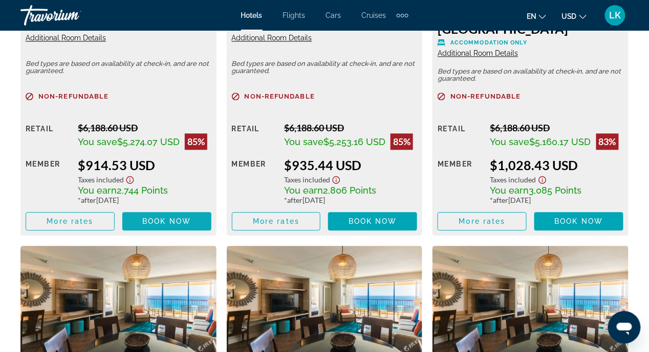
click at [160, 220] on span "Book now" at bounding box center [166, 221] width 49 height 8
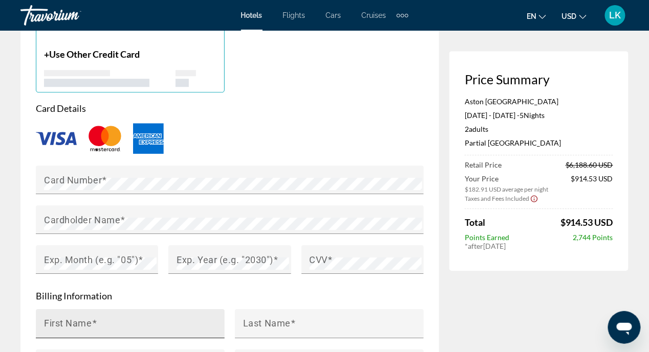
scroll to position [818, 0]
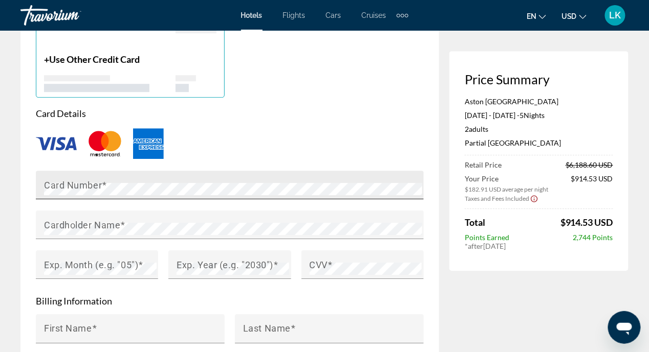
click at [106, 186] on label "Card Number" at bounding box center [75, 185] width 63 height 11
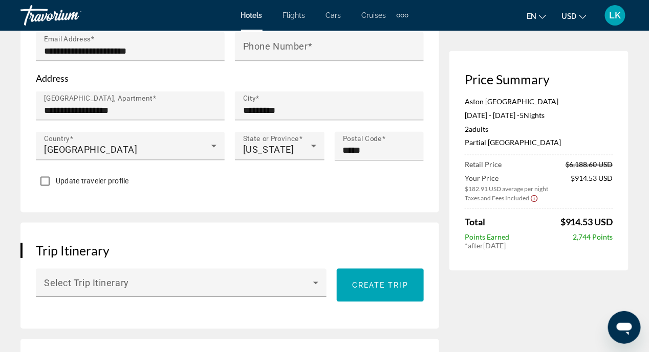
scroll to position [409, 0]
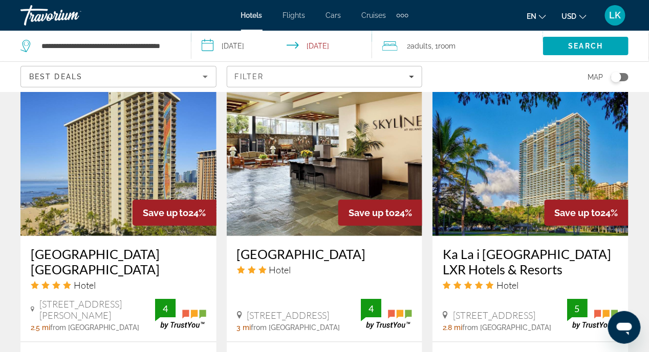
scroll to position [1483, 0]
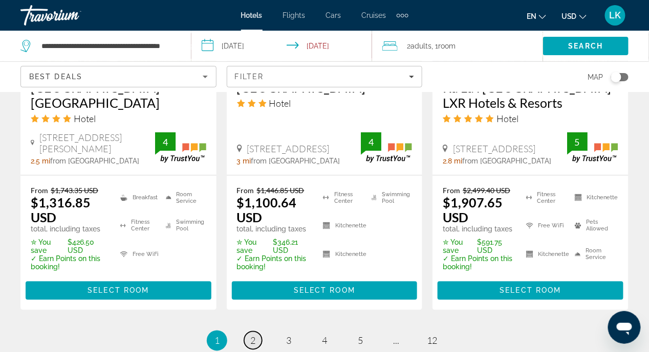
click at [252, 336] on span "2" at bounding box center [252, 341] width 5 height 11
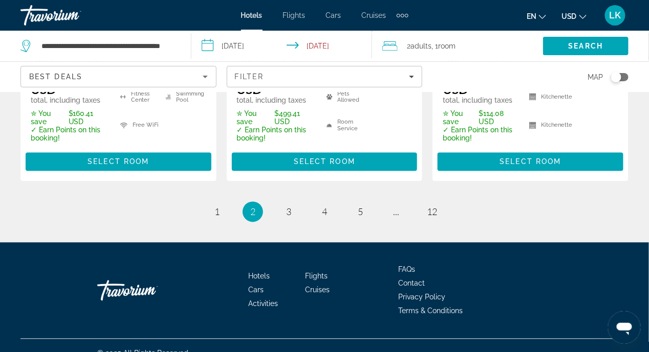
scroll to position [1609, 0]
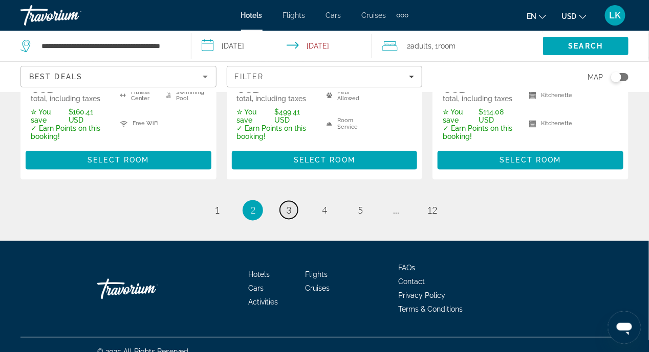
click at [287, 205] on span "3" at bounding box center [288, 210] width 5 height 11
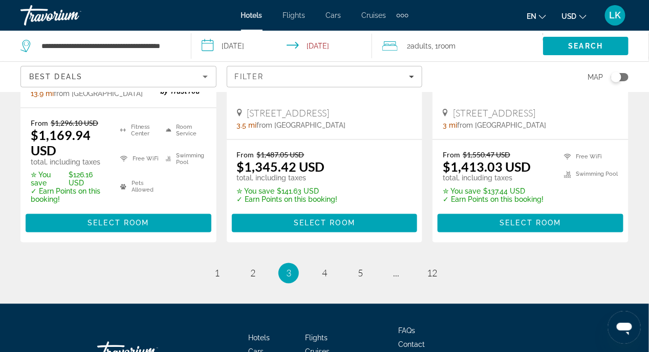
scroll to position [1535, 0]
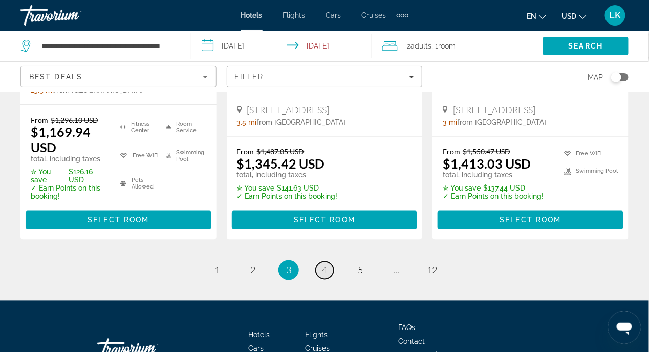
click at [324, 276] on span "4" at bounding box center [324, 270] width 5 height 11
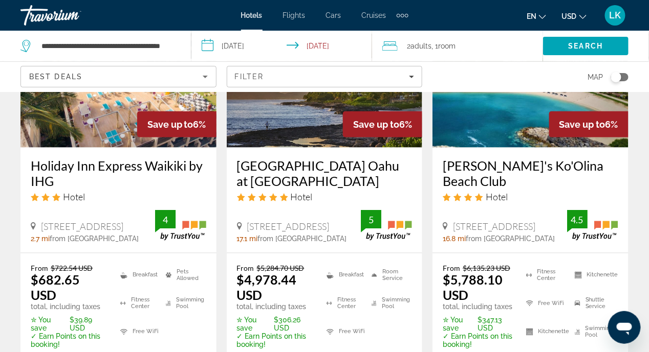
scroll to position [1483, 0]
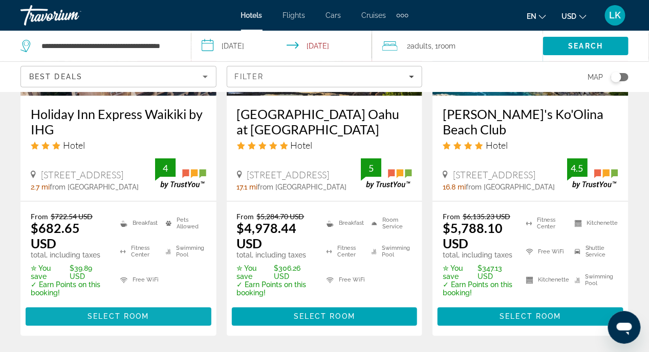
click at [120, 313] on span "Select Room" at bounding box center [117, 317] width 61 height 8
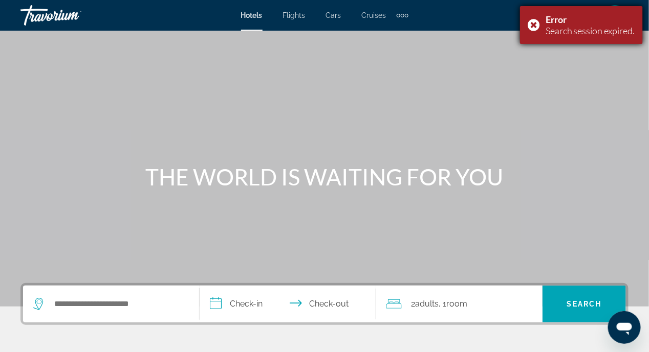
click at [533, 24] on div "Error Search session expired." at bounding box center [581, 25] width 123 height 38
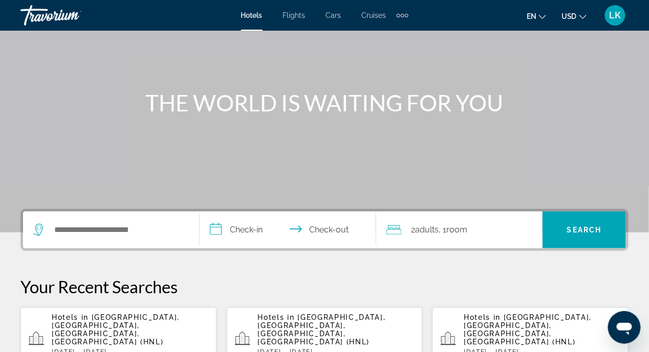
scroll to position [153, 0]
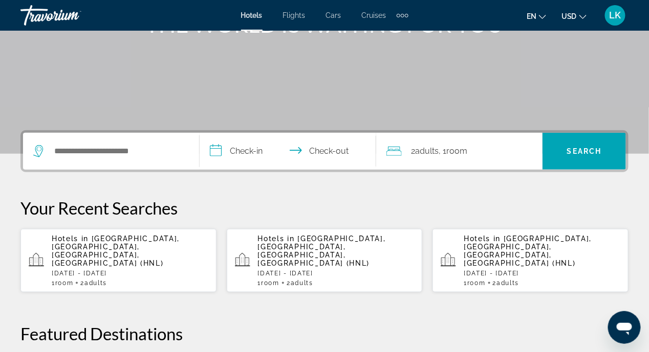
click at [122, 280] on div "1 Room rooms 2 Adult Adults" at bounding box center [130, 283] width 157 height 7
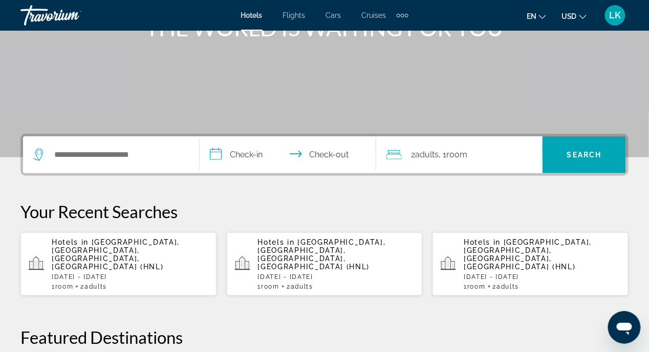
scroll to position [153, 0]
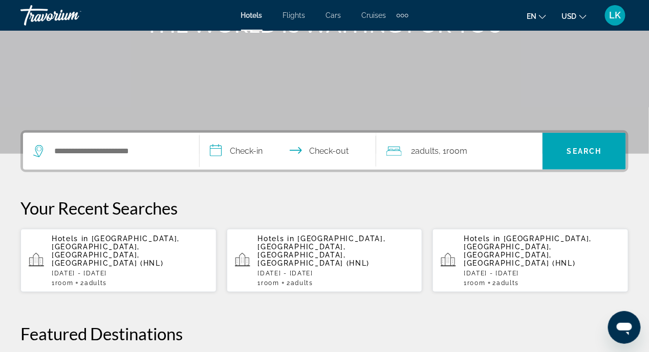
click at [108, 243] on span "[GEOGRAPHIC_DATA], [GEOGRAPHIC_DATA], [GEOGRAPHIC_DATA], [GEOGRAPHIC_DATA] (HNL)" at bounding box center [116, 251] width 128 height 33
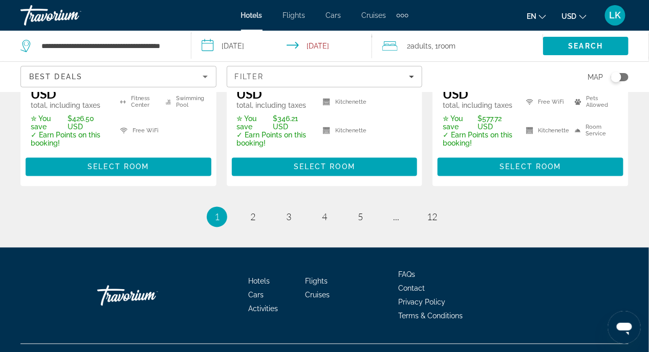
scroll to position [1608, 0]
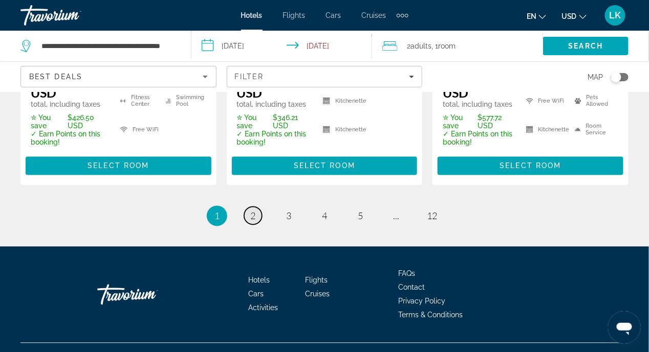
click at [256, 207] on link "page 2" at bounding box center [253, 216] width 18 height 18
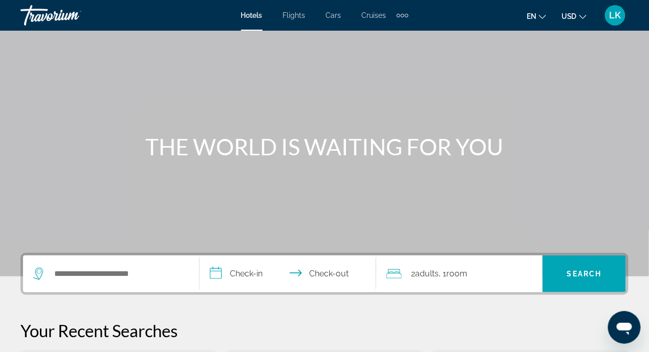
scroll to position [102, 0]
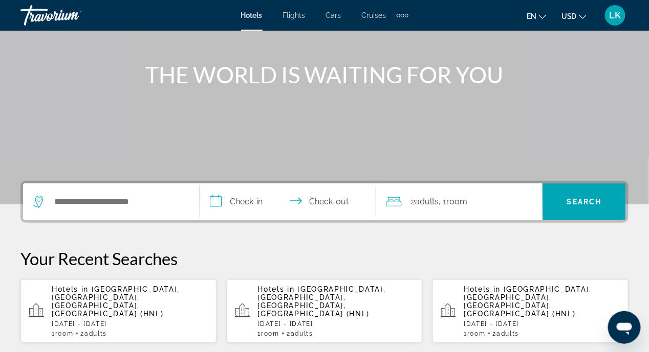
click at [74, 296] on span "[GEOGRAPHIC_DATA], [GEOGRAPHIC_DATA], [GEOGRAPHIC_DATA], [GEOGRAPHIC_DATA] (HNL)" at bounding box center [116, 301] width 128 height 33
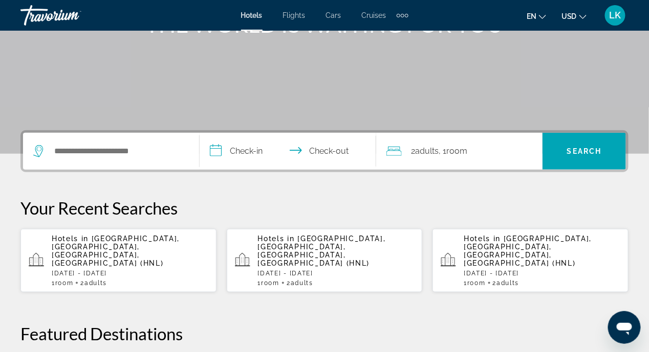
scroll to position [153, 0]
click at [74, 270] on p "[DATE] - [DATE]" at bounding box center [130, 273] width 157 height 7
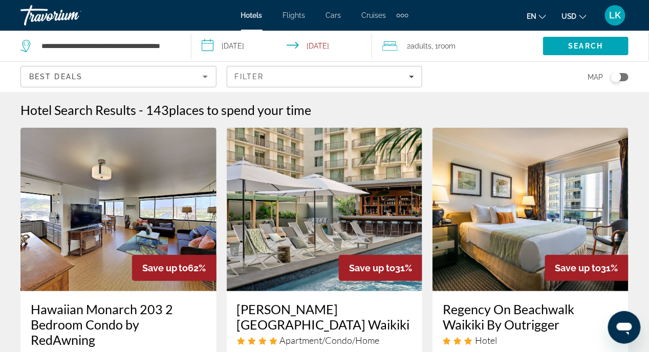
click at [322, 47] on input "**********" at bounding box center [283, 48] width 185 height 34
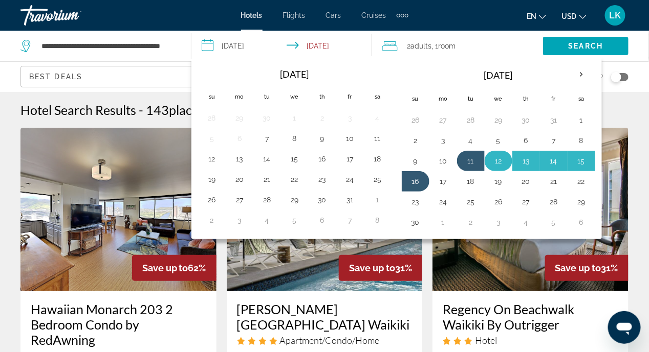
click at [490, 163] on button "12" at bounding box center [498, 161] width 16 height 14
click at [438, 179] on button "17" at bounding box center [443, 181] width 16 height 14
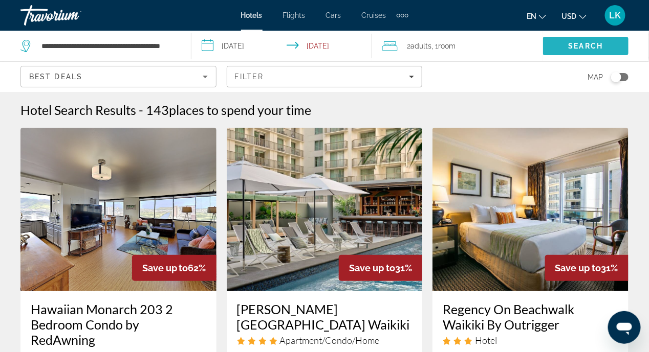
click at [595, 43] on span "Search" at bounding box center [585, 46] width 35 height 8
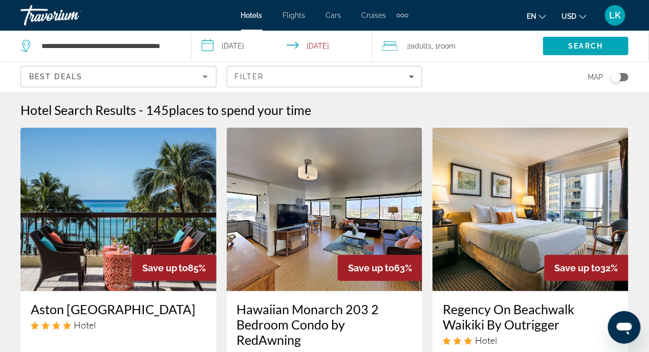
click at [246, 46] on input "**********" at bounding box center [283, 48] width 185 height 34
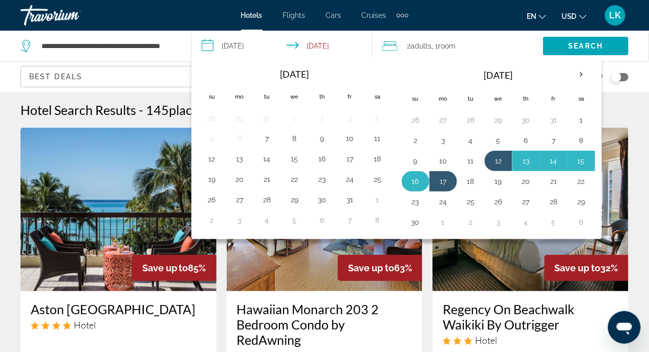
click at [417, 180] on button "16" at bounding box center [415, 181] width 16 height 14
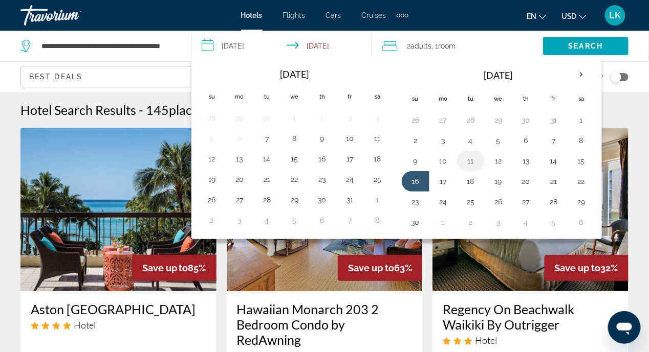
click at [463, 158] on button "11" at bounding box center [470, 161] width 16 height 14
type input "**********"
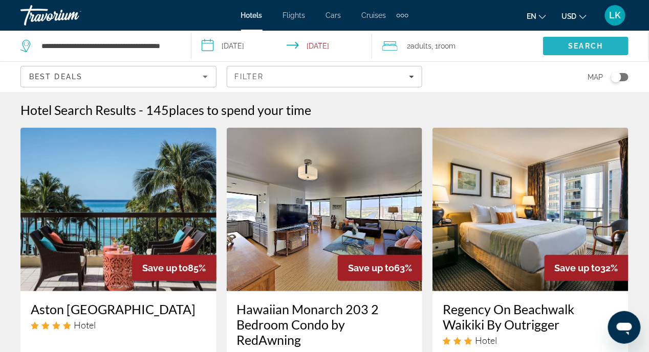
click at [582, 41] on span "Search" at bounding box center [585, 46] width 85 height 25
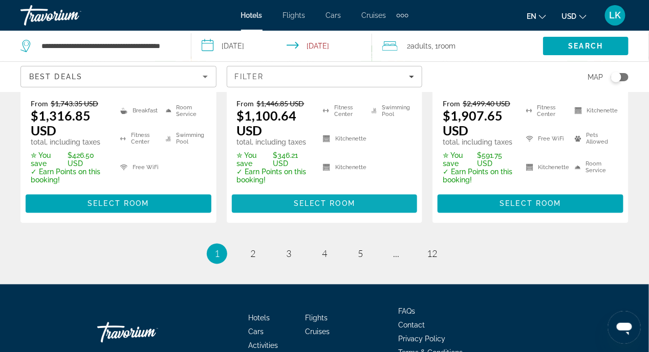
scroll to position [1585, 0]
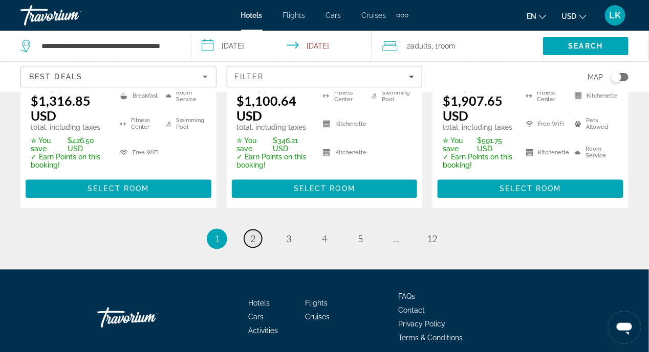
click at [253, 234] on span "2" at bounding box center [252, 239] width 5 height 11
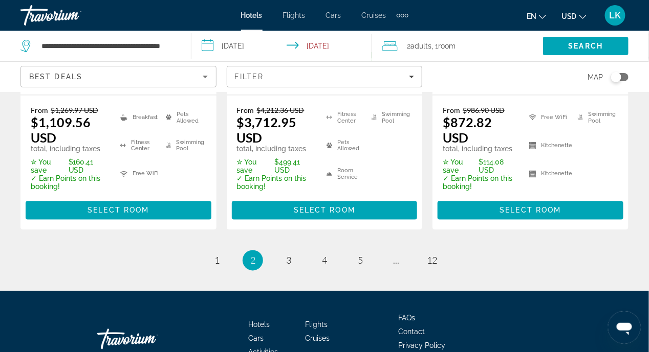
scroll to position [1507, 0]
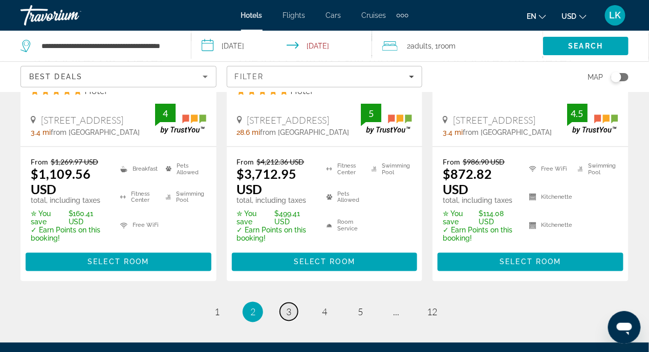
click at [290, 307] on span "3" at bounding box center [288, 312] width 5 height 11
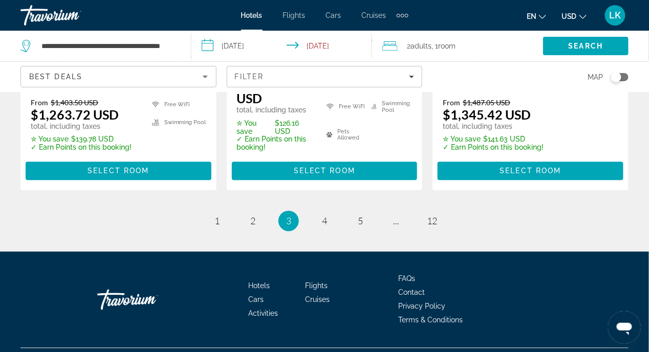
scroll to position [1585, 0]
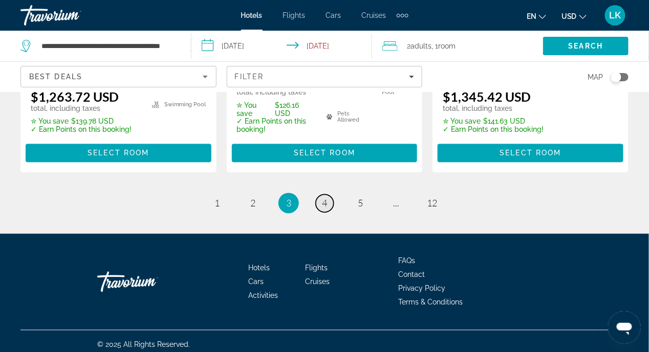
click at [326, 209] on span "4" at bounding box center [324, 203] width 5 height 11
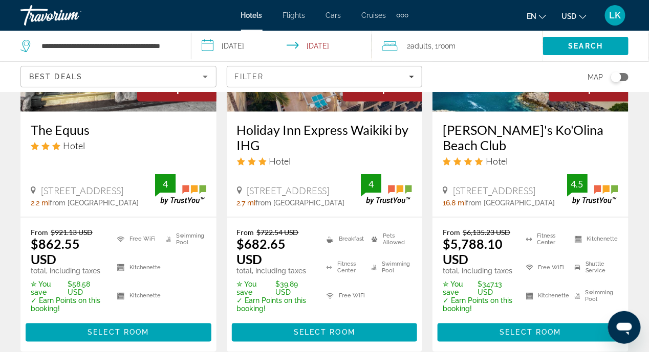
scroll to position [1483, 0]
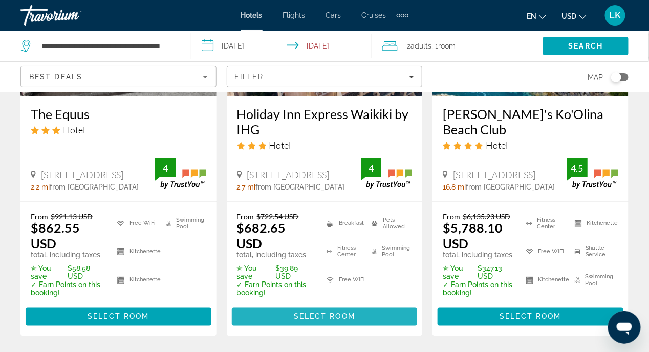
click at [330, 313] on span "Select Room" at bounding box center [324, 317] width 61 height 8
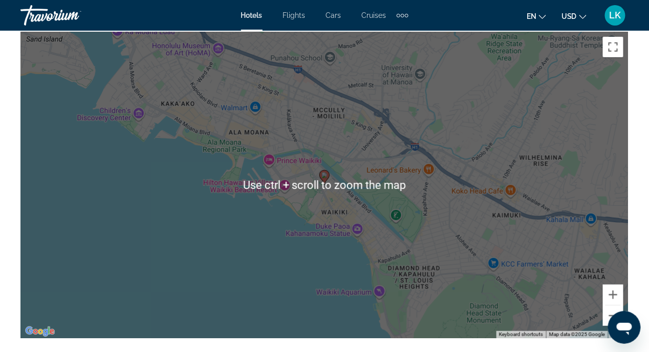
scroll to position [1125, 0]
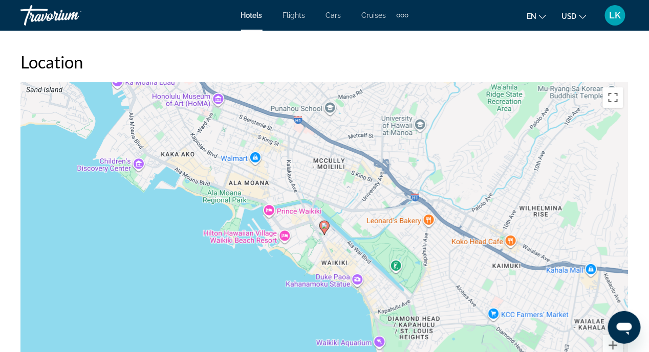
click at [142, 238] on div "To activate drag with keyboard, press Alt + Enter. Once in keyboard drag state,…" at bounding box center [324, 235] width 608 height 307
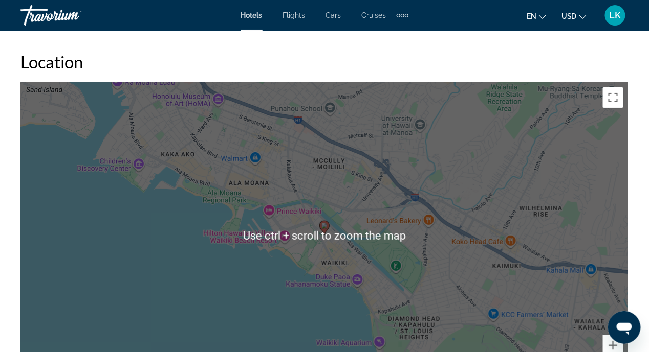
scroll to position [716, 0]
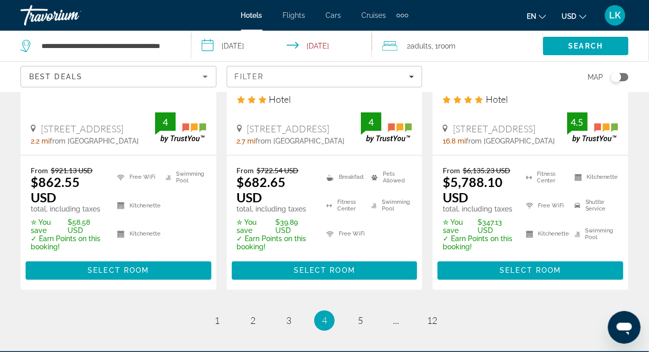
scroll to position [1609, 0]
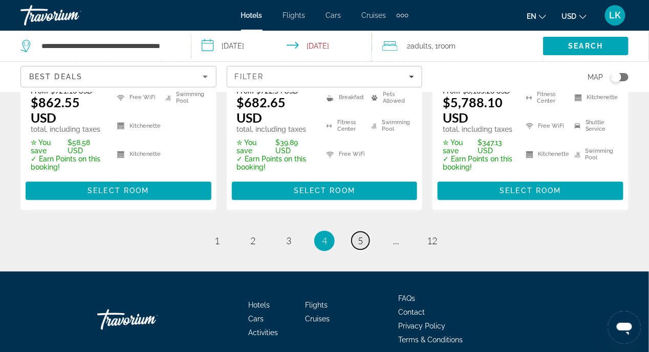
click at [361, 236] on span "5" at bounding box center [360, 241] width 5 height 11
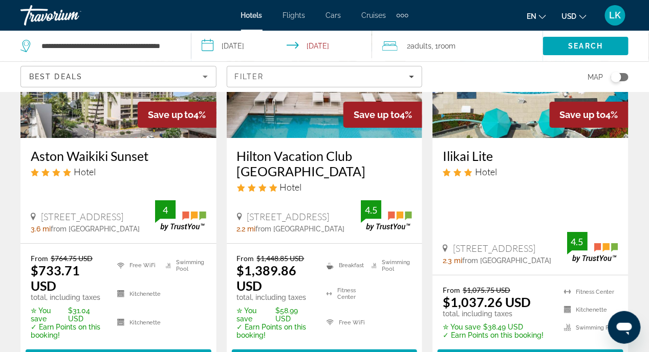
scroll to position [1023, 0]
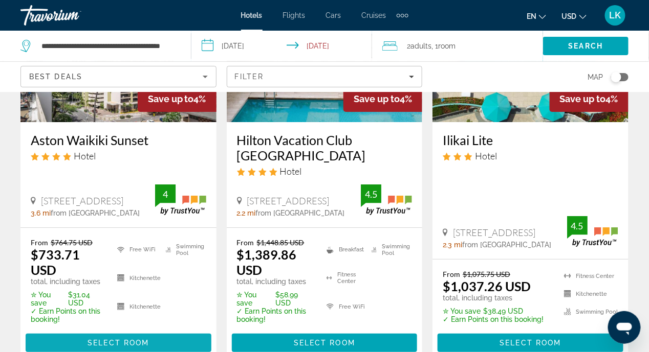
click at [91, 339] on span "Select Room" at bounding box center [117, 343] width 61 height 8
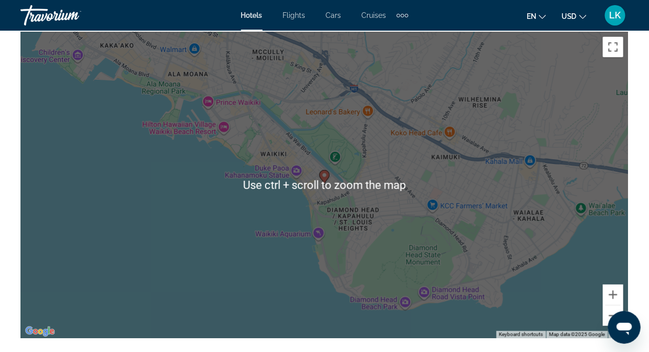
scroll to position [1279, 0]
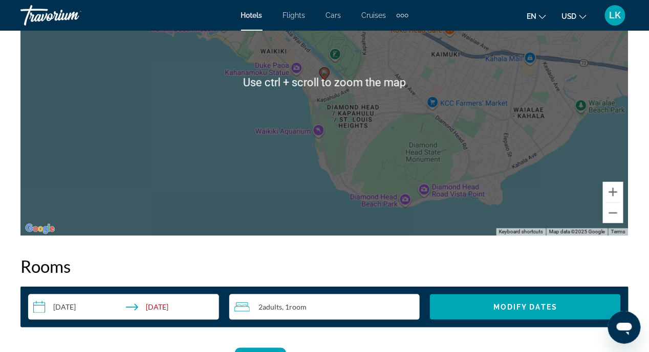
click at [243, 216] on div "To activate drag with keyboard, press Alt + Enter. Once in keyboard drag state,…" at bounding box center [324, 82] width 608 height 307
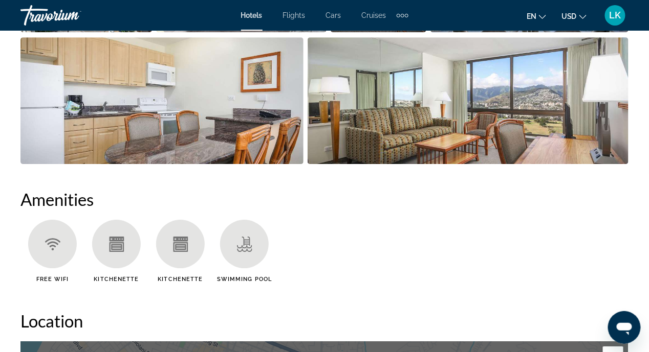
scroll to position [697, 0]
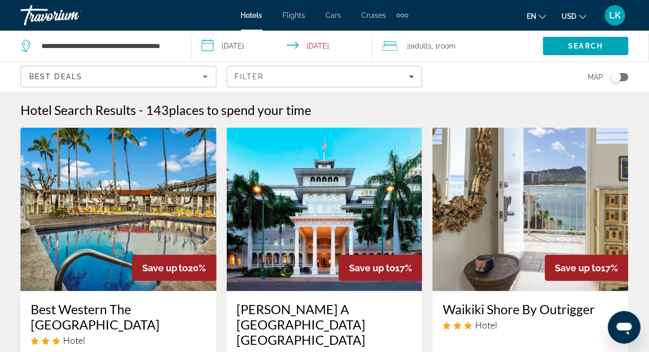
scroll to position [102, 0]
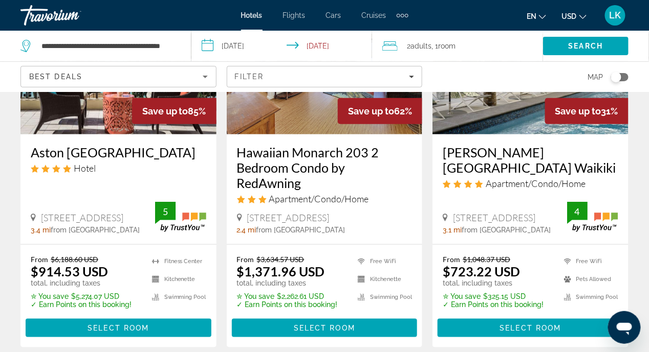
scroll to position [204, 0]
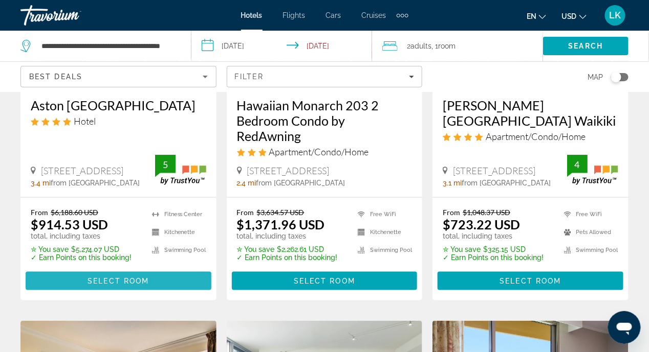
click at [122, 277] on span "Select Room" at bounding box center [117, 281] width 61 height 8
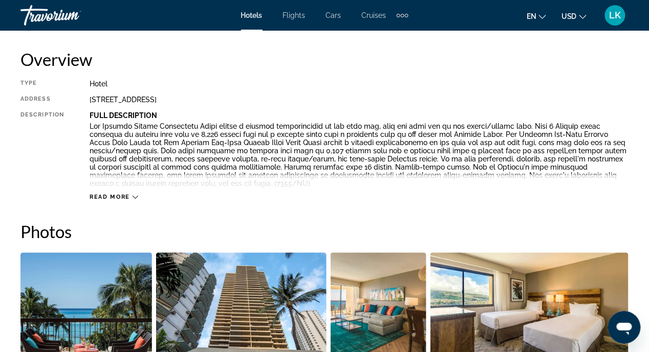
scroll to position [562, 0]
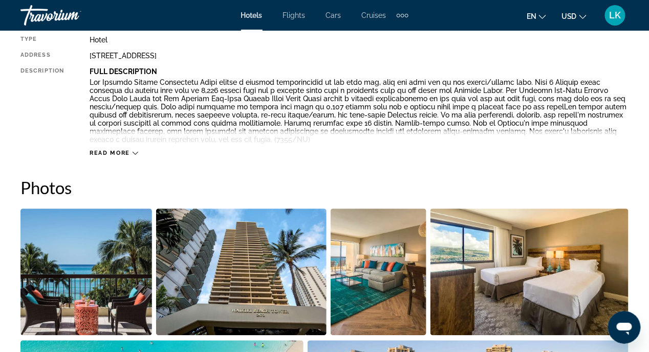
click at [133, 152] on icon "Main content" at bounding box center [135, 154] width 6 height 6
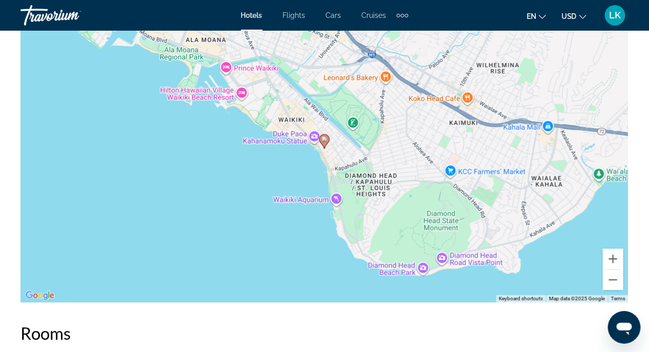
scroll to position [1176, 0]
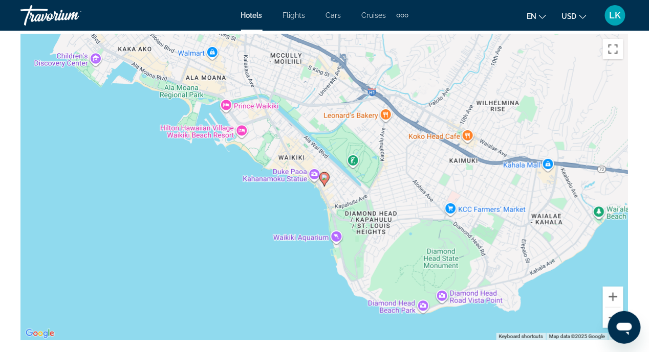
click at [325, 179] on image "Main content" at bounding box center [324, 177] width 6 height 6
click at [614, 298] on button "Zoom in" at bounding box center [613, 297] width 20 height 20
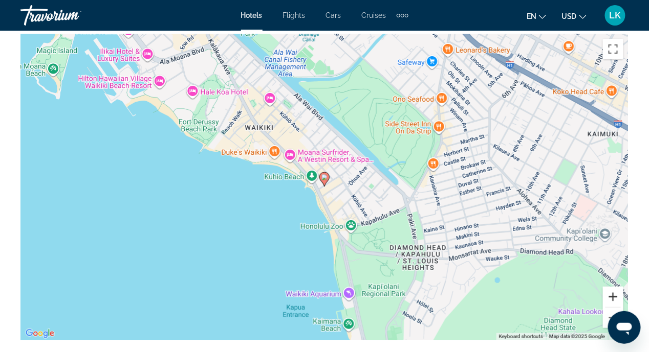
click at [614, 298] on button "Zoom in" at bounding box center [613, 297] width 20 height 20
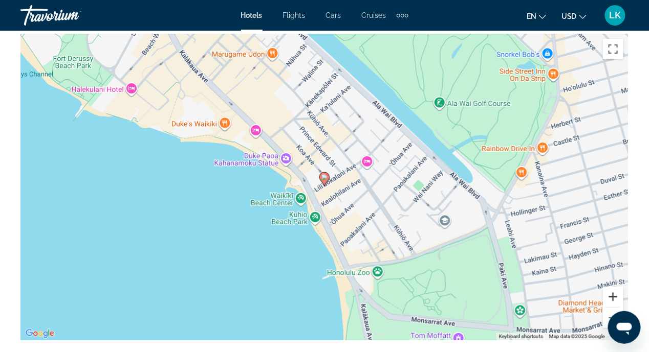
click at [614, 298] on button "Zoom in" at bounding box center [613, 297] width 20 height 20
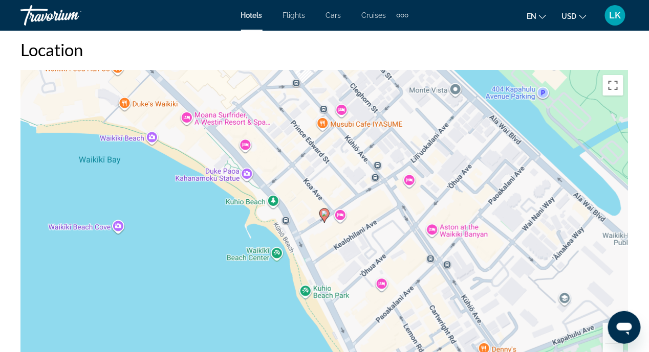
scroll to position [1125, 0]
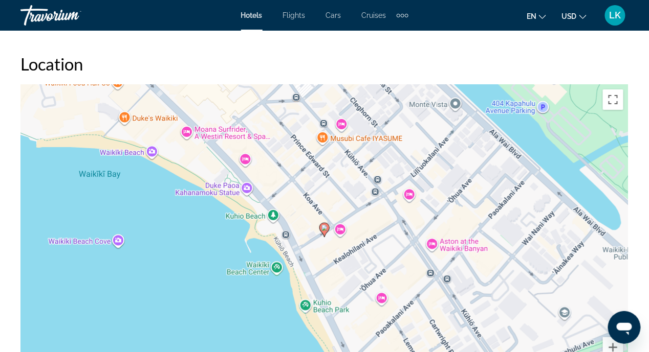
click at [304, 278] on div "To activate drag with keyboard, press Alt + Enter. Once in keyboard drag state,…" at bounding box center [324, 237] width 608 height 307
click at [609, 347] on button "Zoom in" at bounding box center [613, 348] width 20 height 20
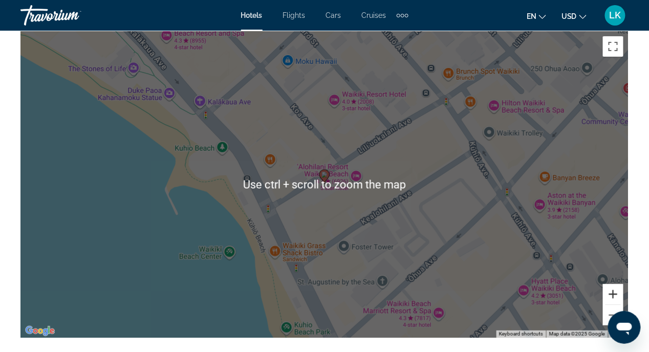
scroll to position [1176, 0]
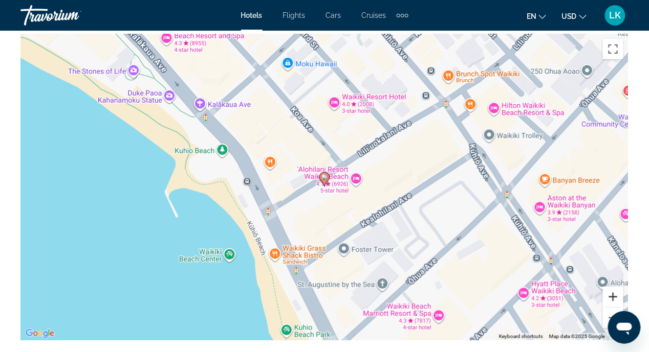
click at [606, 294] on button "Zoom in" at bounding box center [613, 297] width 20 height 20
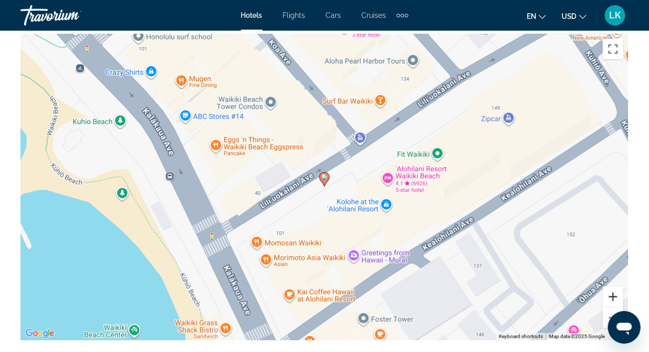
click at [606, 294] on button "Zoom in" at bounding box center [613, 297] width 20 height 20
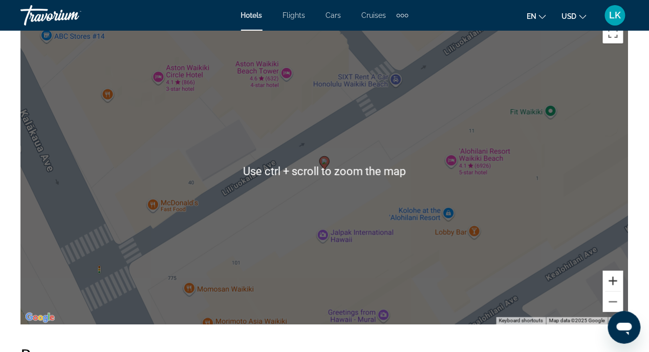
scroll to position [1228, 0]
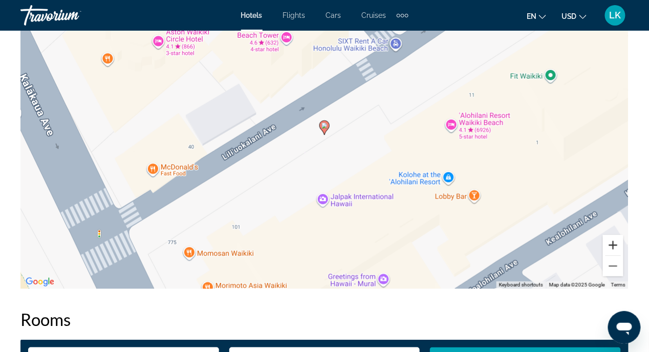
click at [614, 245] on button "Zoom in" at bounding box center [613, 245] width 20 height 20
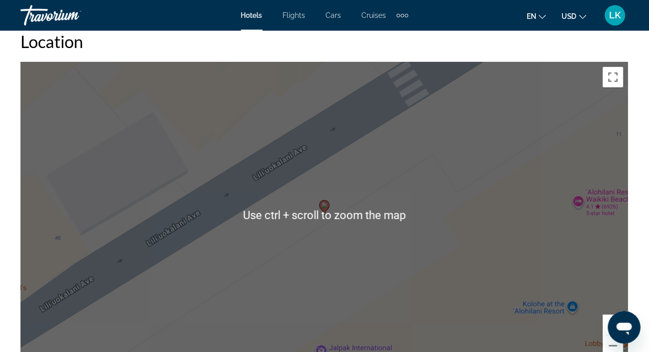
scroll to position [1074, 0]
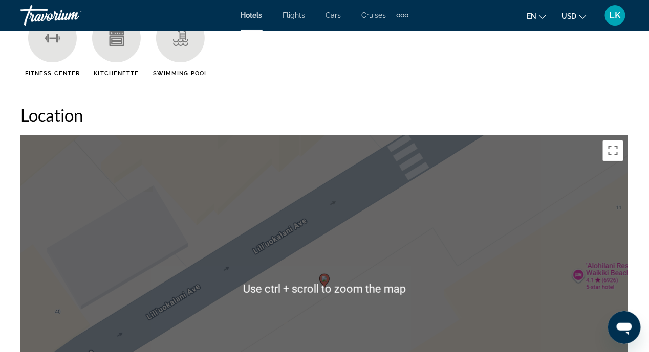
click at [422, 257] on div "To activate drag with keyboard, press Alt + Enter. Once in keyboard drag state,…" at bounding box center [324, 289] width 608 height 307
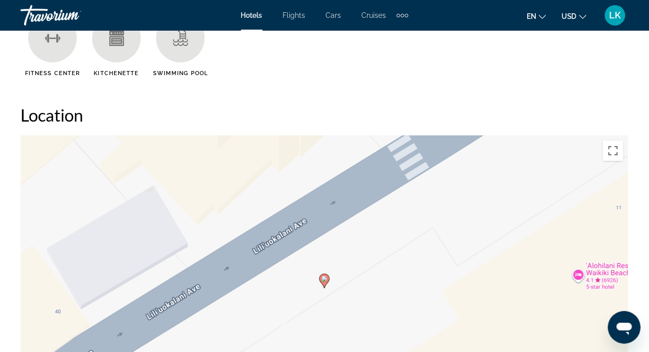
click at [335, 268] on div "To activate drag with keyboard, press Alt + Enter. Once in keyboard drag state,…" at bounding box center [324, 289] width 608 height 307
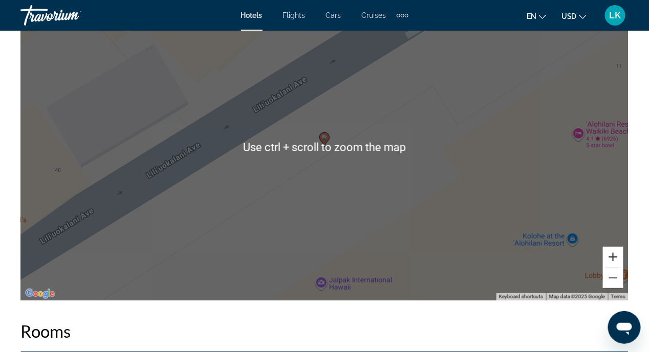
scroll to position [1228, 0]
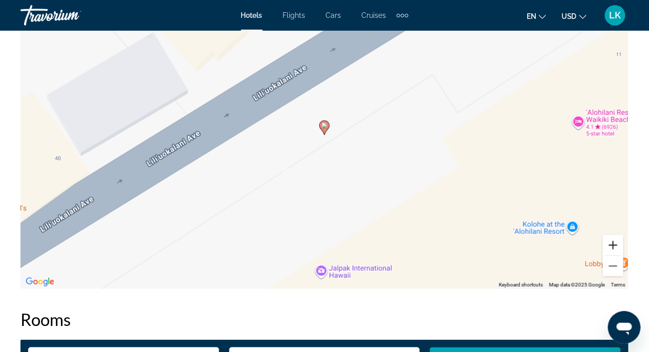
click at [616, 246] on button "Zoom in" at bounding box center [613, 245] width 20 height 20
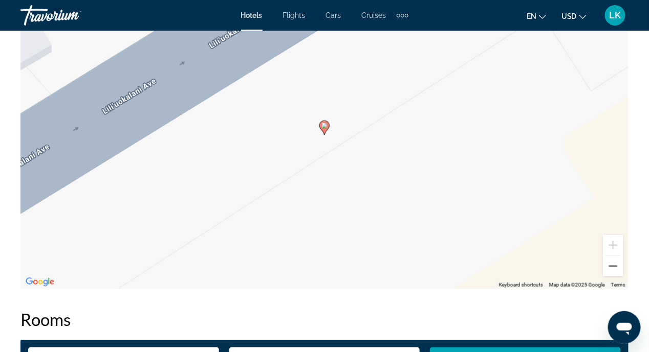
click at [615, 265] on button "Zoom out" at bounding box center [613, 266] width 20 height 20
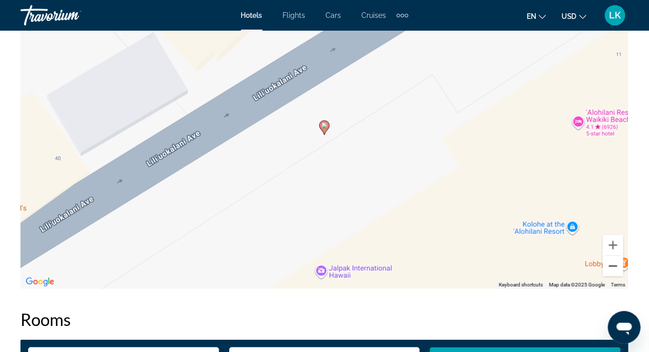
click at [615, 265] on button "Zoom out" at bounding box center [613, 266] width 20 height 20
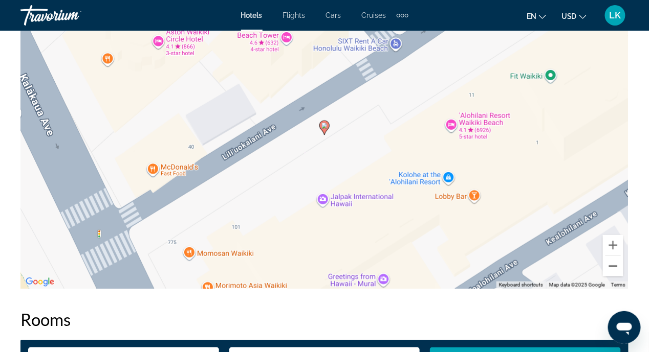
click at [615, 265] on button "Zoom out" at bounding box center [613, 266] width 20 height 20
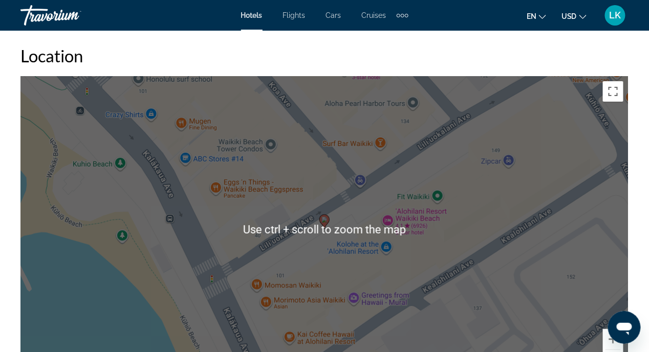
scroll to position [1125, 0]
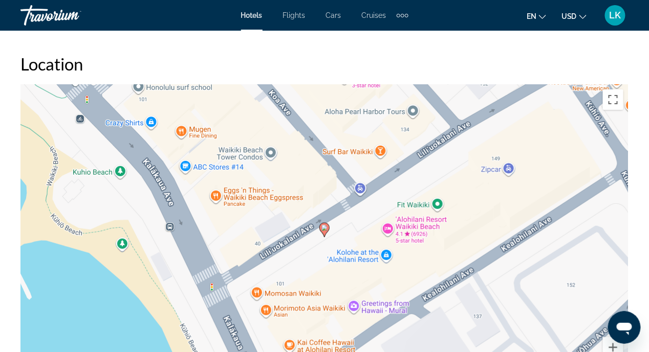
click at [497, 213] on div "To activate drag with keyboard, press Alt + Enter. Once in keyboard drag state,…" at bounding box center [324, 237] width 608 height 307
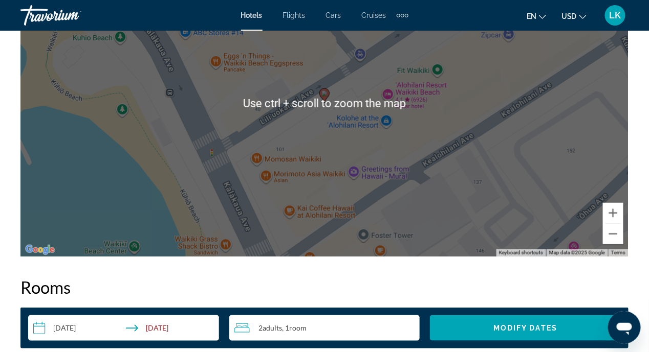
scroll to position [1279, 0]
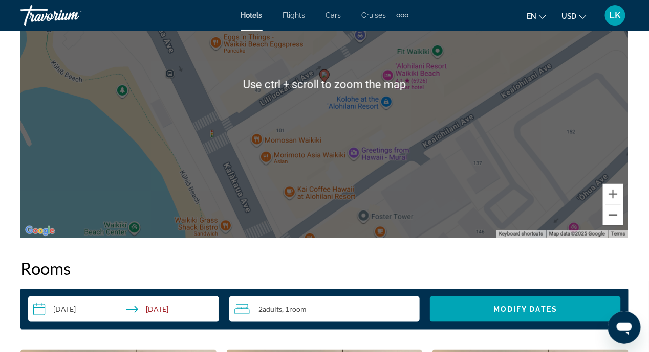
click at [614, 218] on button "Zoom out" at bounding box center [613, 215] width 20 height 20
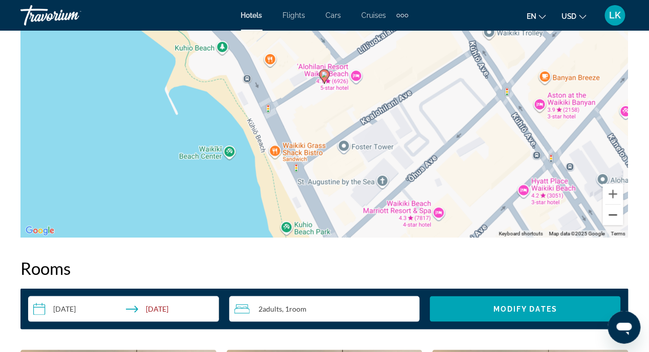
click at [614, 218] on button "Zoom out" at bounding box center [613, 215] width 20 height 20
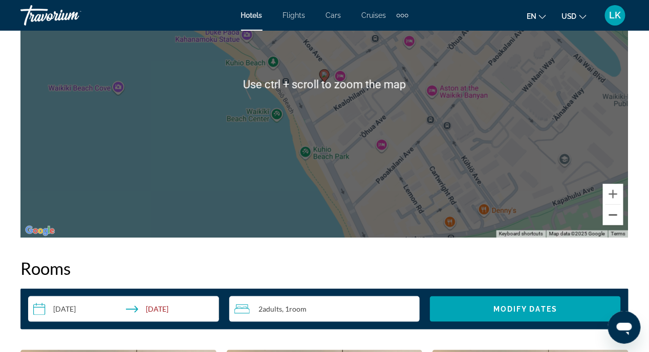
click at [614, 216] on button "Zoom out" at bounding box center [613, 215] width 20 height 20
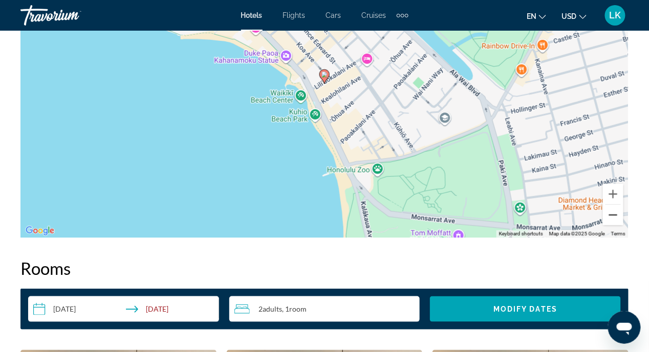
click at [614, 216] on button "Zoom out" at bounding box center [613, 215] width 20 height 20
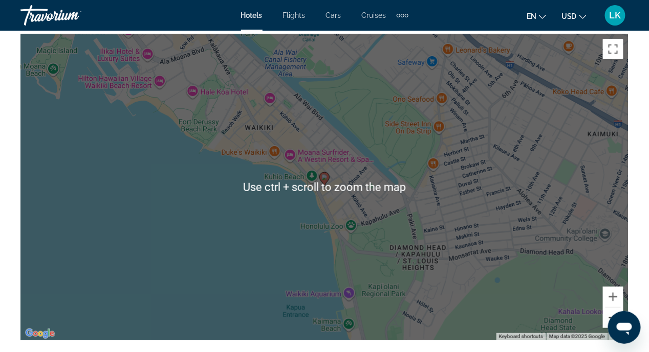
scroll to position [1125, 0]
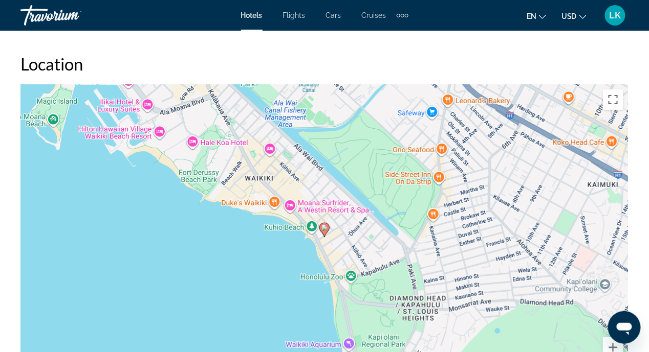
click at [142, 235] on div "To activate drag with keyboard, press Alt + Enter. Once in keyboard drag state,…" at bounding box center [324, 237] width 608 height 307
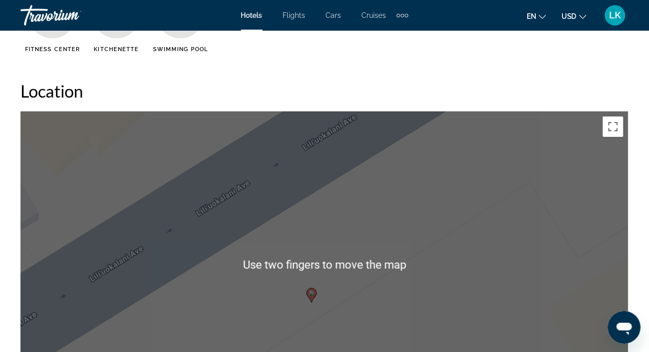
scroll to position [1115, 0]
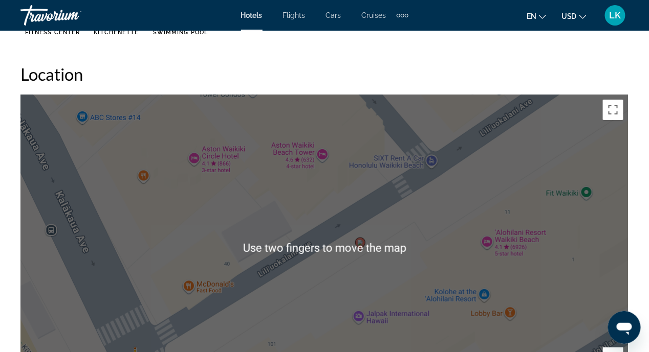
click at [332, 192] on div "To activate drag with keyboard, press Alt + Enter. Once in keyboard drag state,…" at bounding box center [324, 248] width 608 height 307
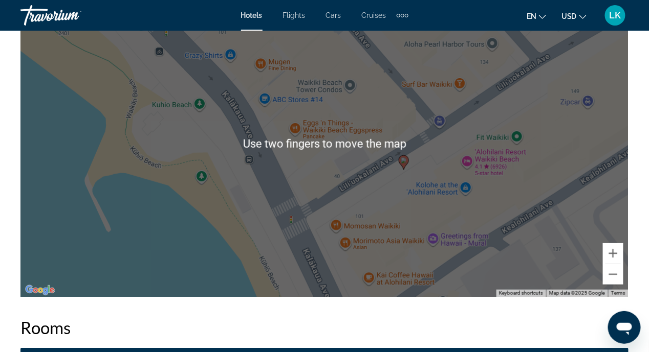
scroll to position [1222, 0]
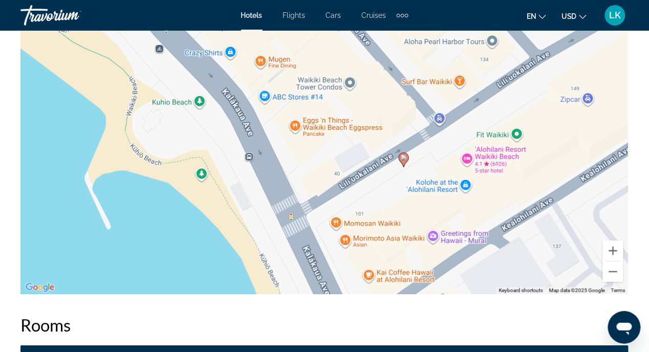
click at [475, 279] on div "To activate drag with keyboard, press Alt + Enter. Once in keyboard drag state,…" at bounding box center [324, 141] width 608 height 307
